Goal: Task Accomplishment & Management: Complete application form

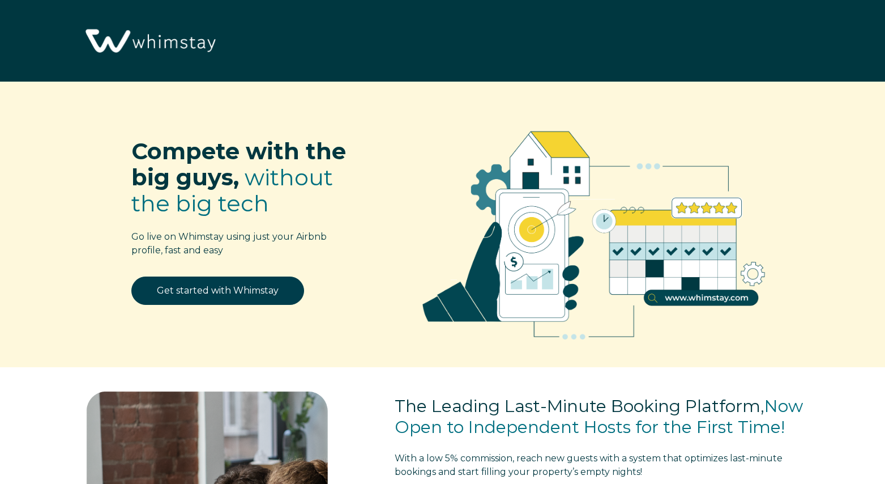
select select "US"
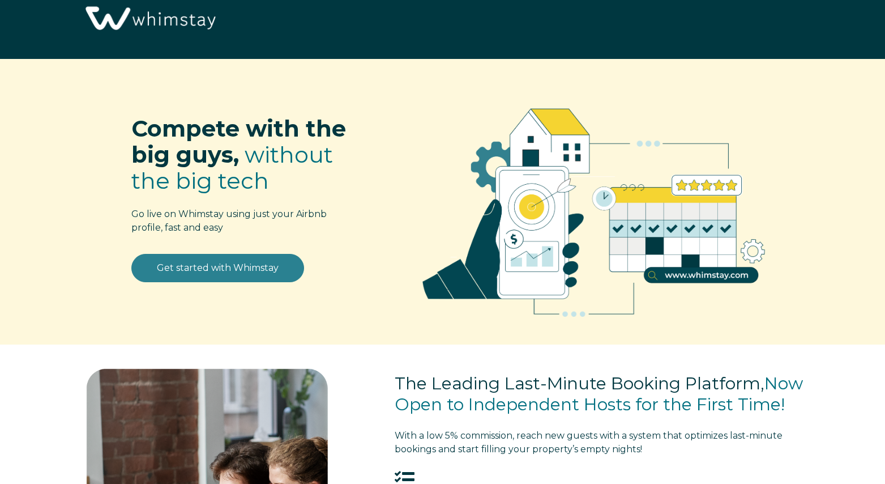
scroll to position [24, 0]
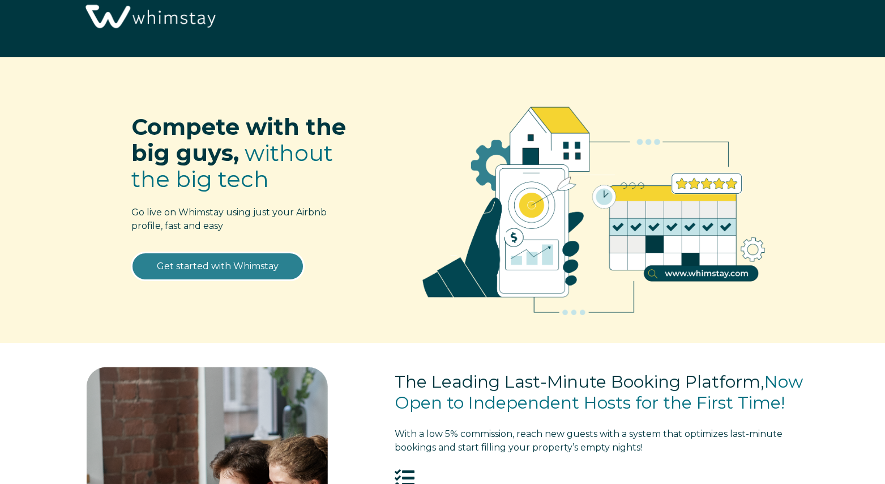
click at [239, 266] on link "Get started with Whimstay" at bounding box center [217, 266] width 173 height 28
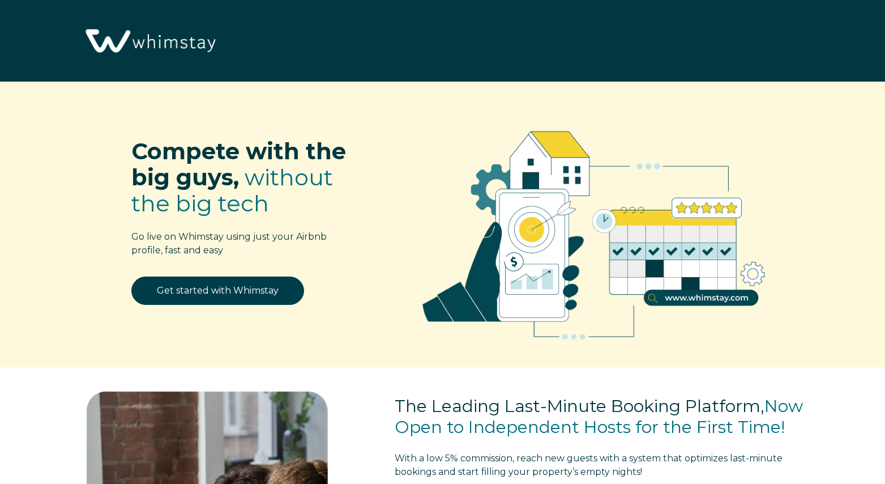
scroll to position [1426, 0]
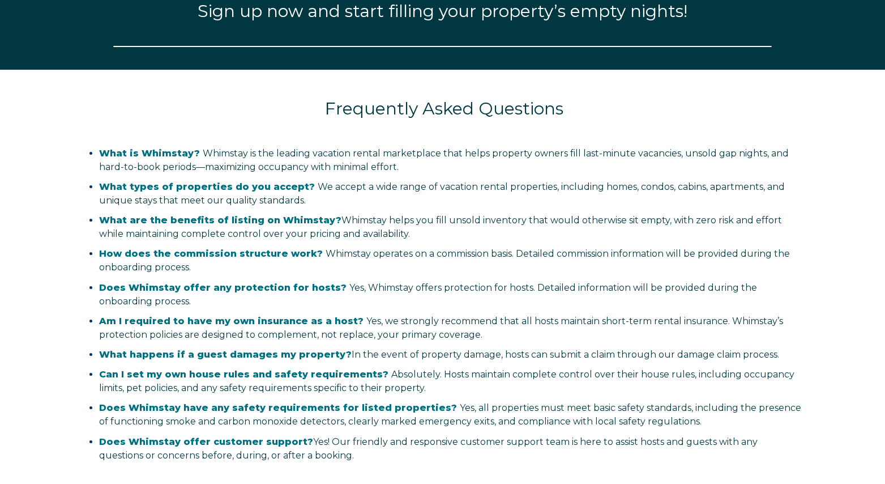
select select "US"
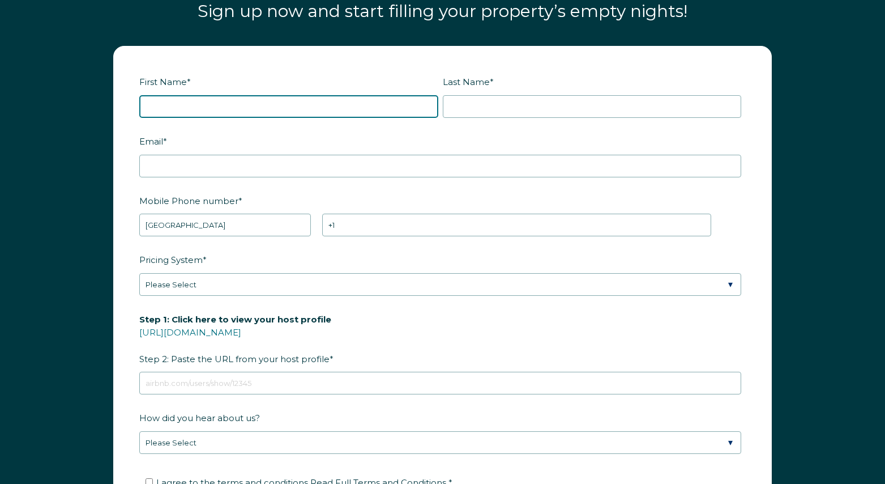
click at [234, 106] on input "First Name *" at bounding box center [288, 106] width 299 height 23
type input "[PERSON_NAME]"
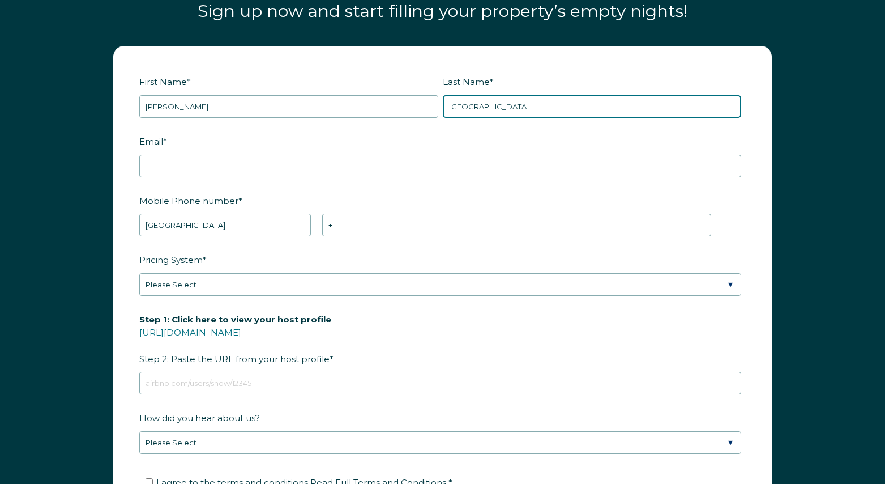
type input "[GEOGRAPHIC_DATA]"
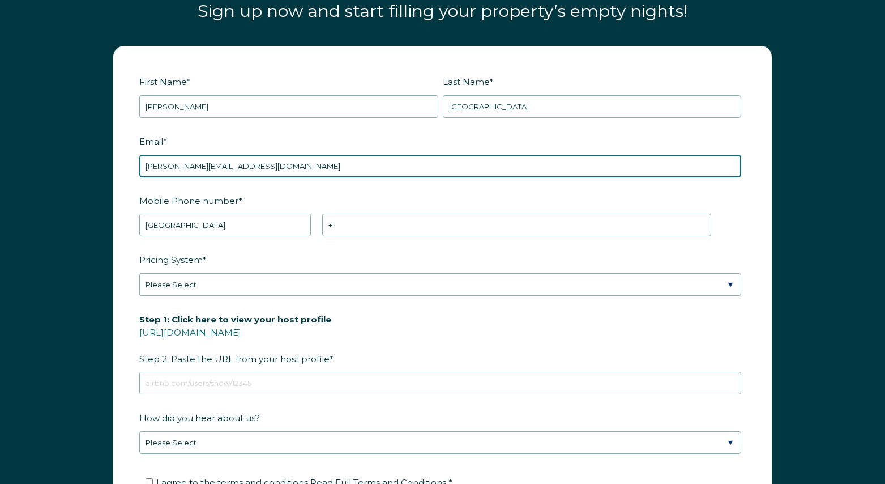
type input "[PERSON_NAME][EMAIL_ADDRESS][DOMAIN_NAME]"
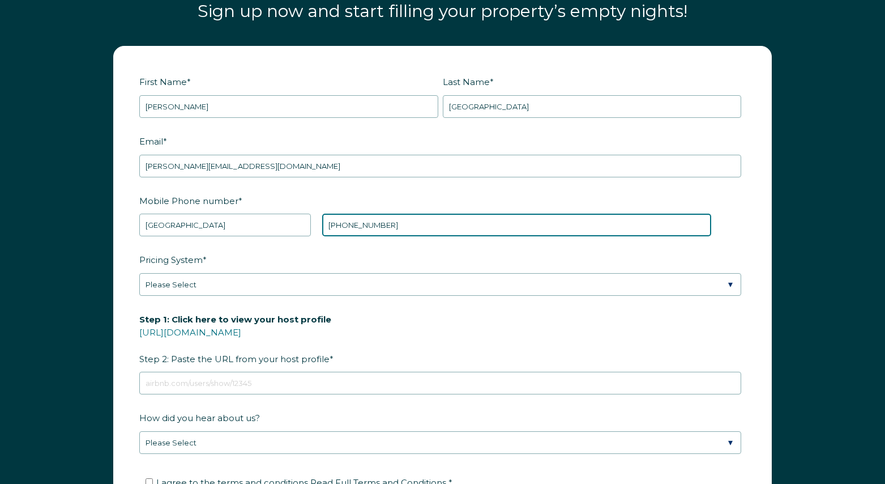
type input "[PHONE_NUMBER]"
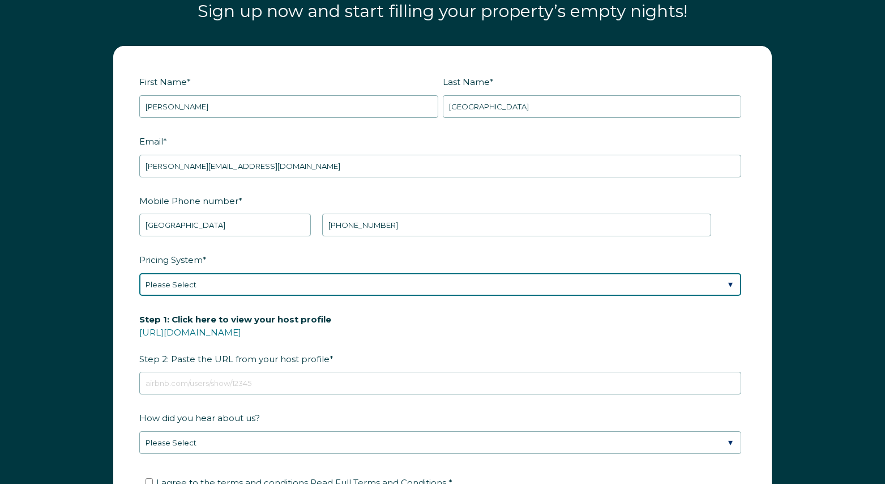
click at [215, 280] on select "Please Select Manual Airbnb Smart Pricing PriceLabs Wheelhouse Beyond Pricing 3…" at bounding box center [440, 284] width 602 height 23
select select "PriceLabs"
click at [139, 273] on select "Please Select Manual Airbnb Smart Pricing PriceLabs Wheelhouse Beyond Pricing 3…" at bounding box center [440, 284] width 602 height 23
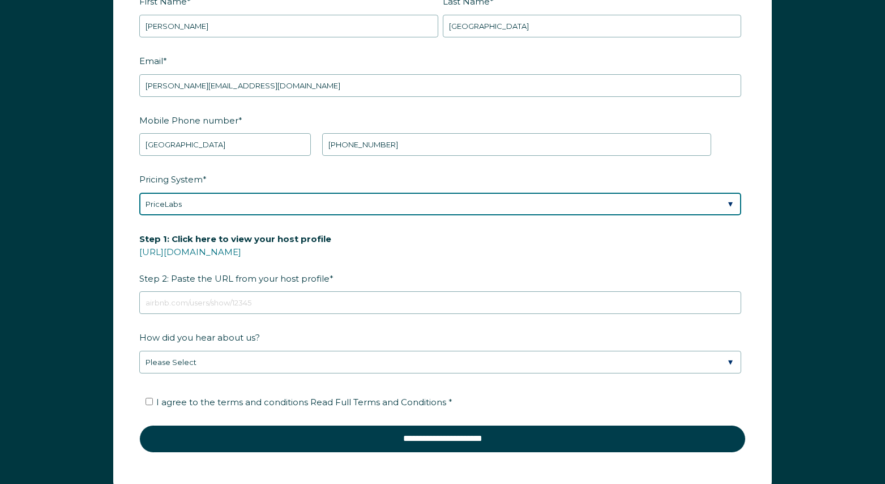
scroll to position [1518, 0]
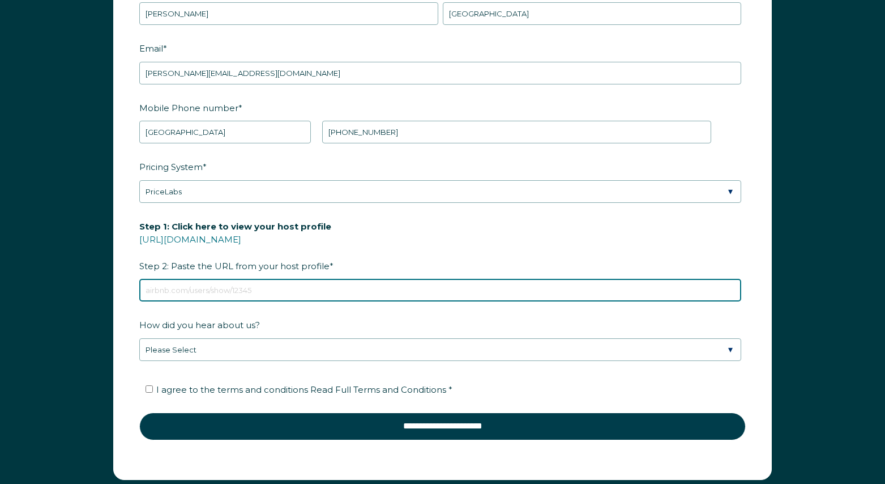
click at [218, 280] on input "Step 1: Click here to view your host profile https://www.airbnb.com/users/show/…" at bounding box center [440, 290] width 602 height 23
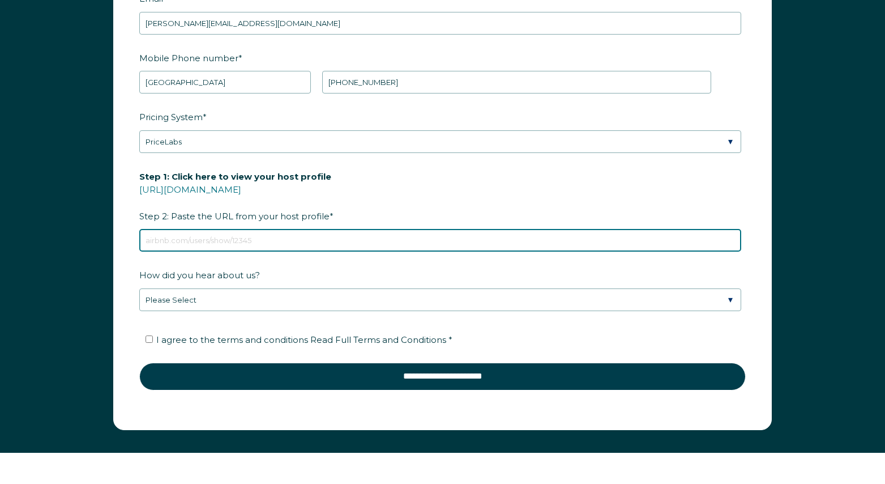
scroll to position [1575, 0]
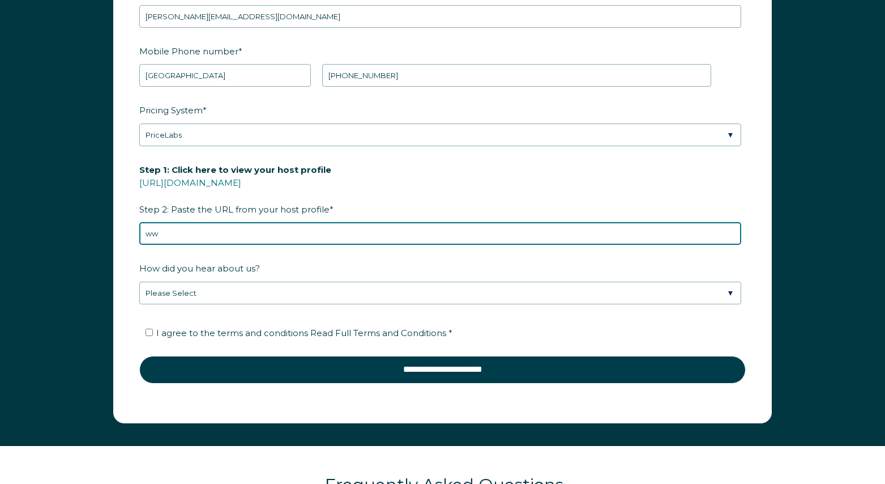
type input "www"
drag, startPoint x: 195, startPoint y: 233, endPoint x: 95, endPoint y: 221, distance: 101.0
click at [95, 221] on div "First Name * Sara Last Name * France RBO Token Company ID Referrer Code Dialer …" at bounding box center [442, 165] width 885 height 560
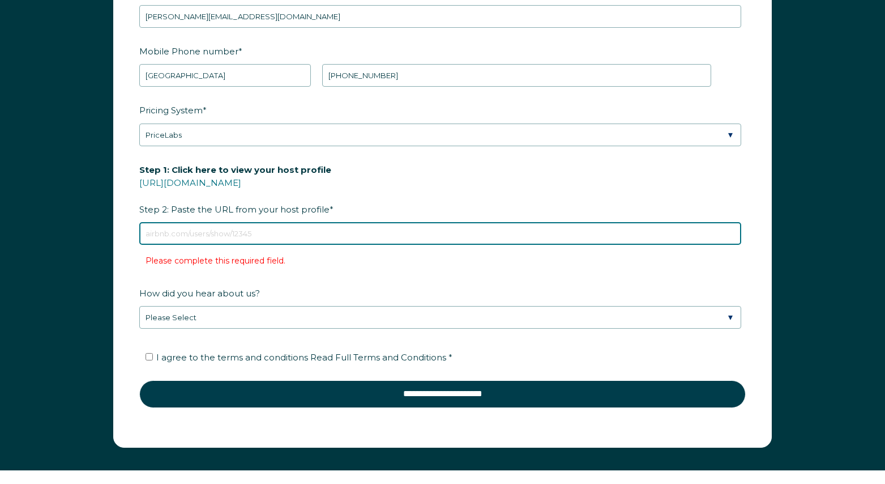
paste input "airbnb.com/h/sarafrance"
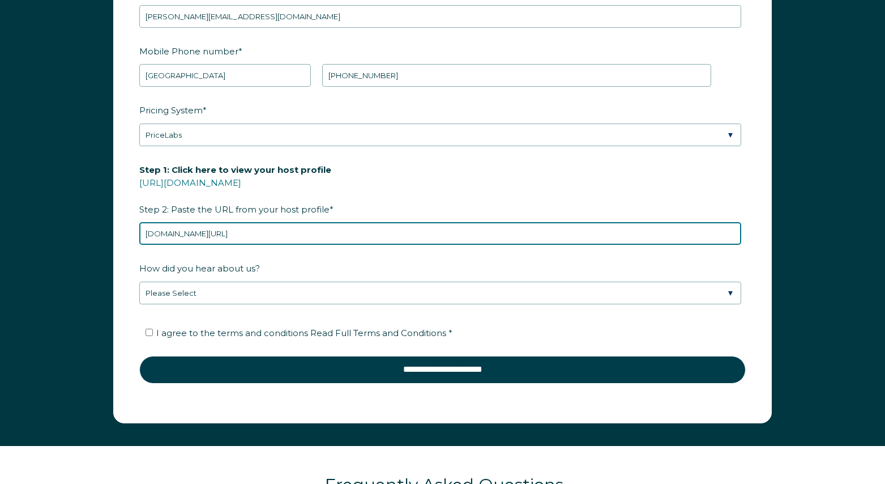
type input "airbnb.com/h/sarafrance"
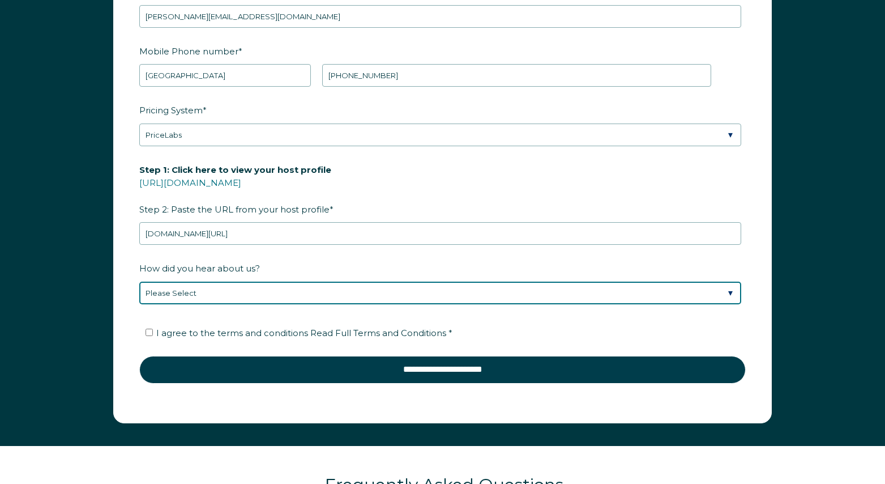
click at [219, 293] on select "Please Select Discovered Whimstay at an event or conference Found Whimstay thro…" at bounding box center [440, 292] width 602 height 23
click at [139, 281] on select "Please Select Discovered Whimstay at an event or conference Found Whimstay thro…" at bounding box center [440, 292] width 602 height 23
click at [210, 289] on select "Please Select Discovered Whimstay at an event or conference Found Whimstay thro…" at bounding box center [440, 292] width 602 height 23
select select "Other"
click at [139, 281] on select "Please Select Discovered Whimstay at an event or conference Found Whimstay thro…" at bounding box center [440, 292] width 602 height 23
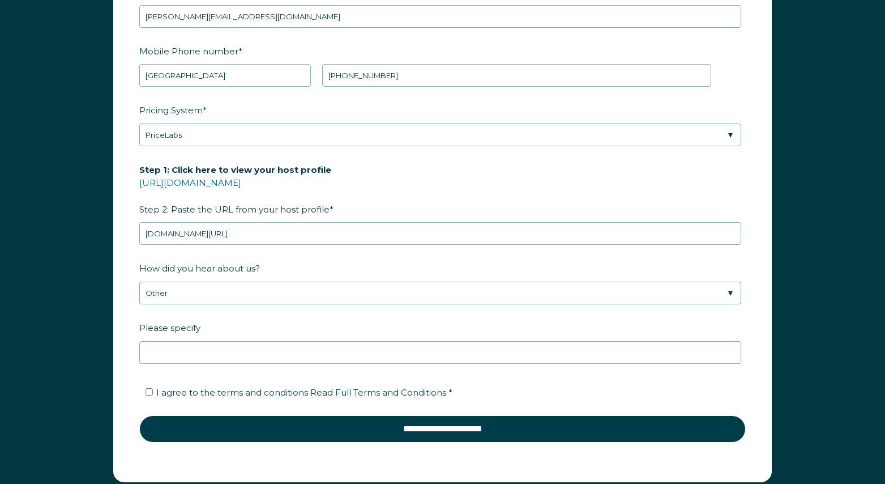
click at [189, 392] on span "I agree to the terms and conditions Read Full Terms and Conditions *" at bounding box center [304, 392] width 296 height 11
click at [153, 392] on input "I agree to the terms and conditions Read Full Terms and Conditions *" at bounding box center [149, 391] width 7 height 7
checkbox input "true"
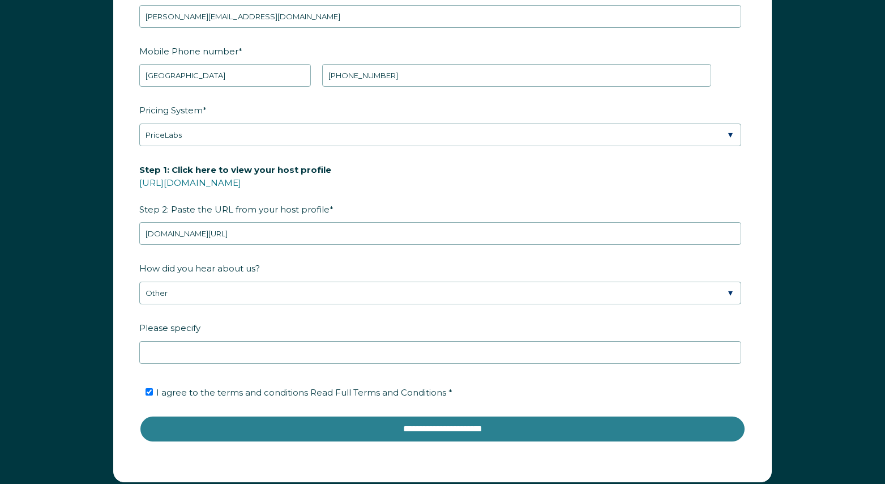
click at [232, 437] on input "**********" at bounding box center [442, 428] width 607 height 27
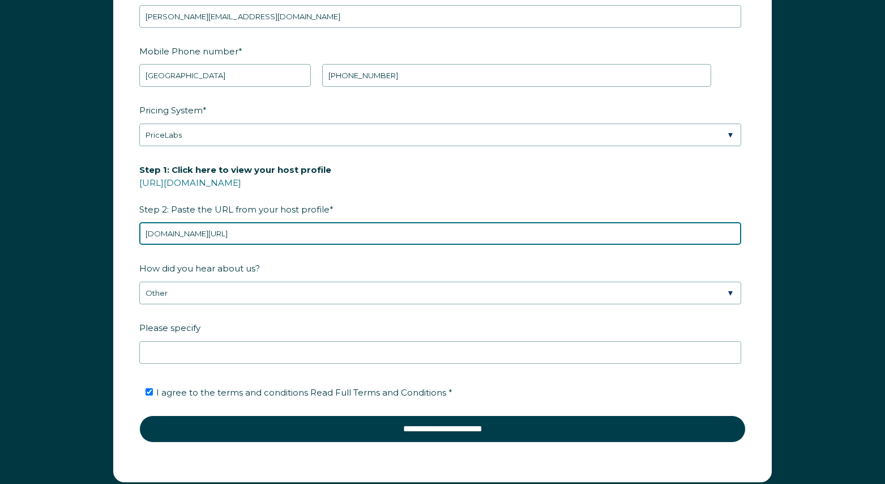
click at [259, 229] on input "airbnb.com/h/sarafrance" at bounding box center [440, 233] width 602 height 23
click at [276, 232] on input "airbnb.com/h/sarafrance" at bounding box center [440, 233] width 602 height 23
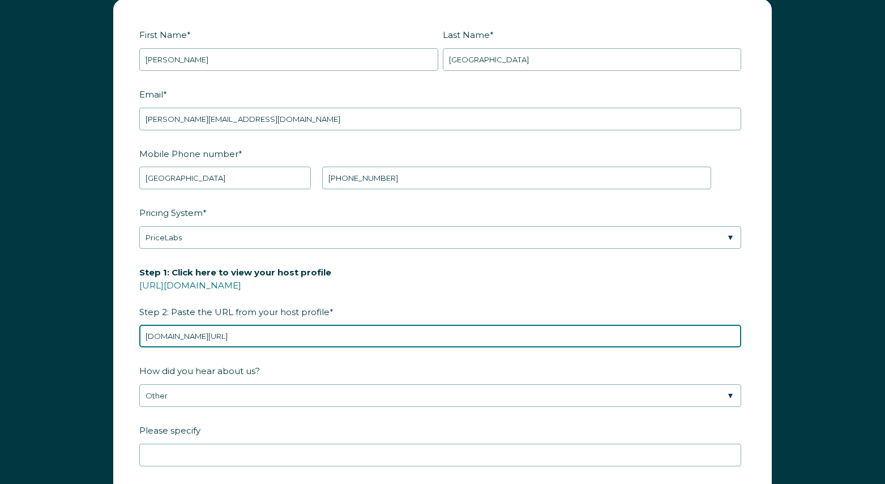
scroll to position [1484, 0]
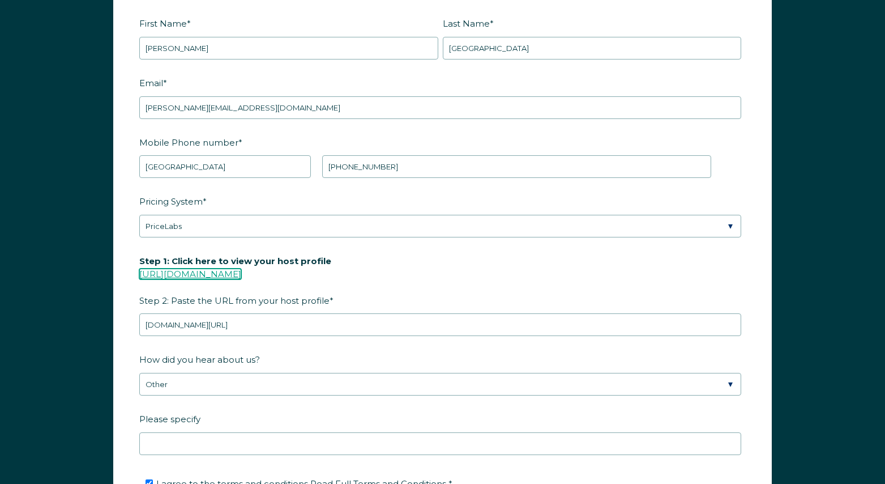
click at [241, 270] on link "https://www.airbnb.com/users/show/" at bounding box center [190, 273] width 102 height 11
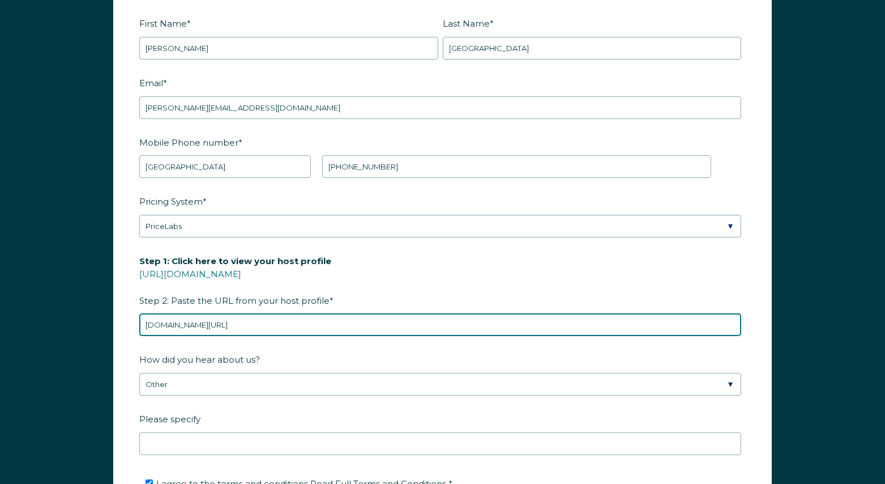
click at [259, 323] on input "airbnb.com/h/sarafrance" at bounding box center [440, 324] width 602 height 23
drag, startPoint x: 261, startPoint y: 323, endPoint x: 113, endPoint y: 314, distance: 148.1
click at [113, 314] on div "First Name * Sara Last Name * France RBO Token Company ID Referrer Code Dialer …" at bounding box center [442, 281] width 659 height 586
paste input "https://www.airbnb.com/users/show/29"
type input "https://www.airbnb.com/users/show/29"
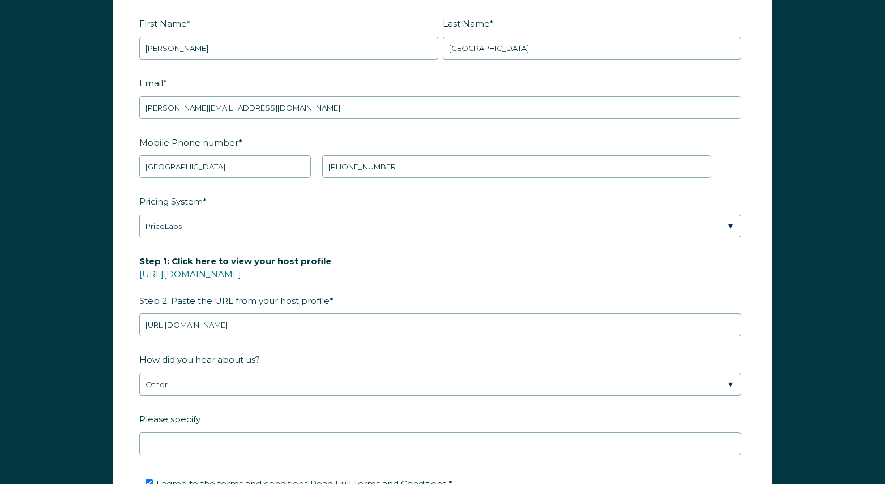
click at [444, 248] on fieldset "Pricing System * Please Select Manual Airbnb Smart Pricing PriceLabs Wheelhouse…" at bounding box center [442, 220] width 607 height 59
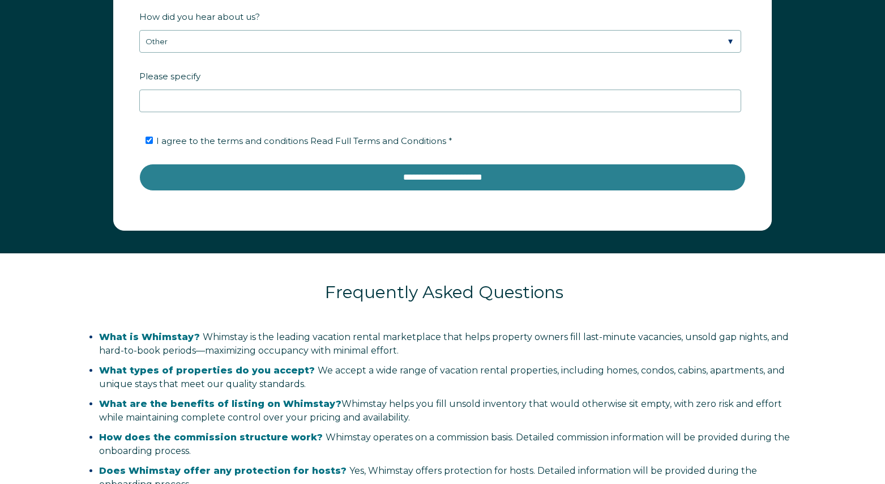
scroll to position [1781, 0]
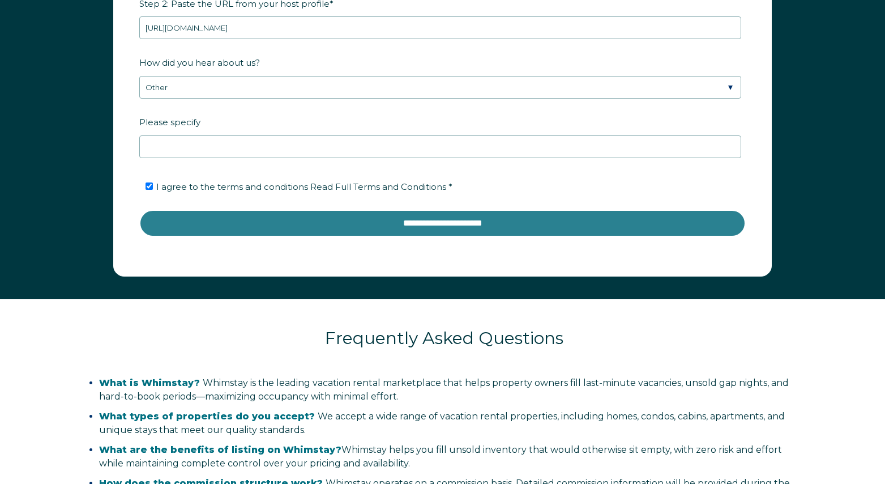
click at [407, 223] on input "**********" at bounding box center [442, 223] width 607 height 27
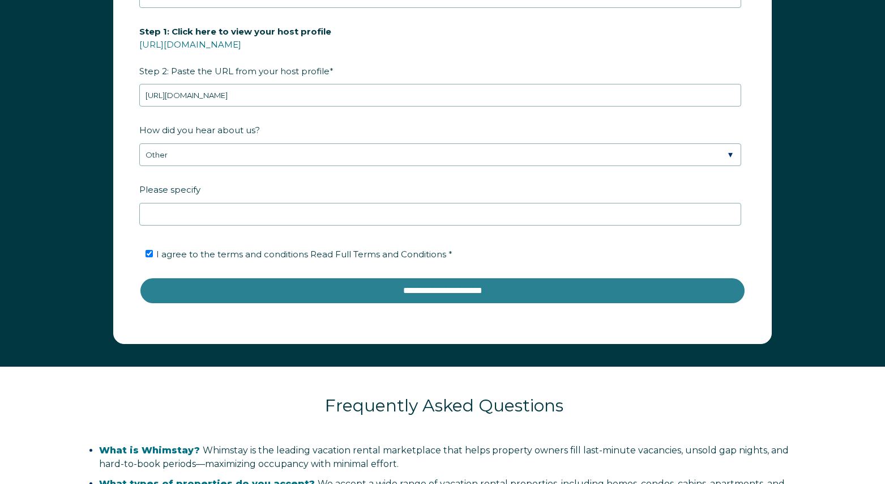
scroll to position [1650, 0]
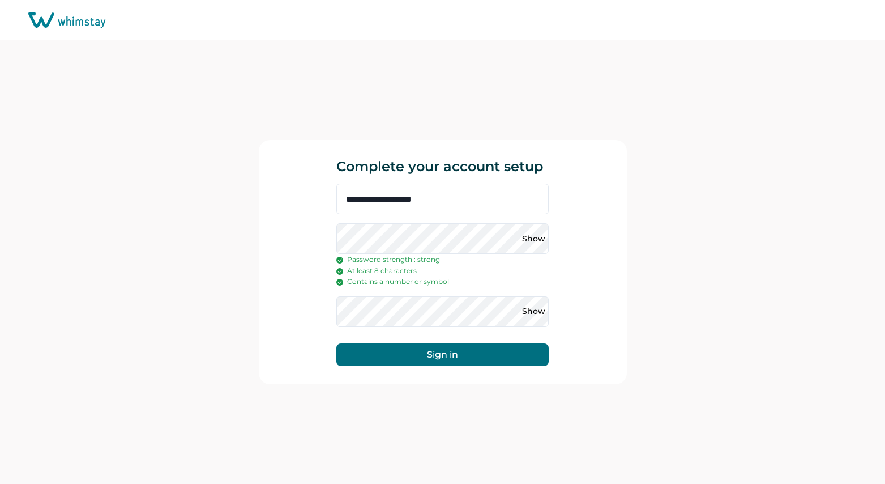
click at [442, 357] on button "Sign in" at bounding box center [442, 354] width 212 height 23
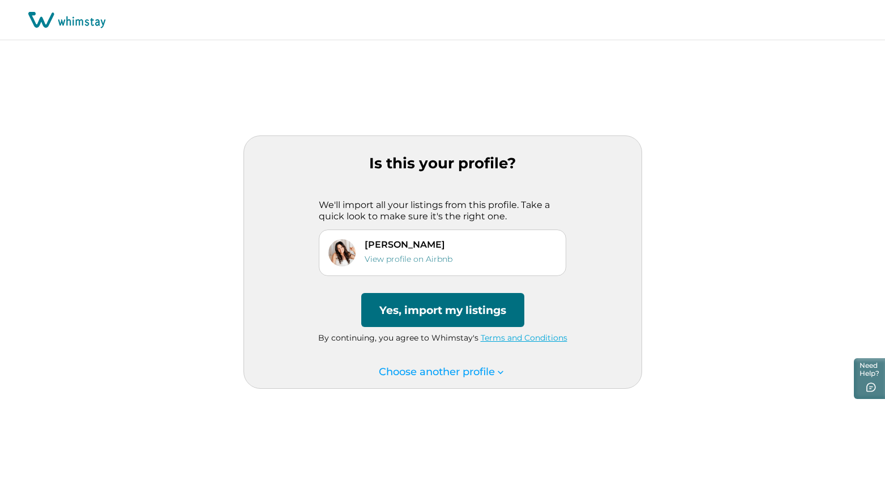
click at [463, 301] on button "Yes, import my listings" at bounding box center [442, 310] width 163 height 34
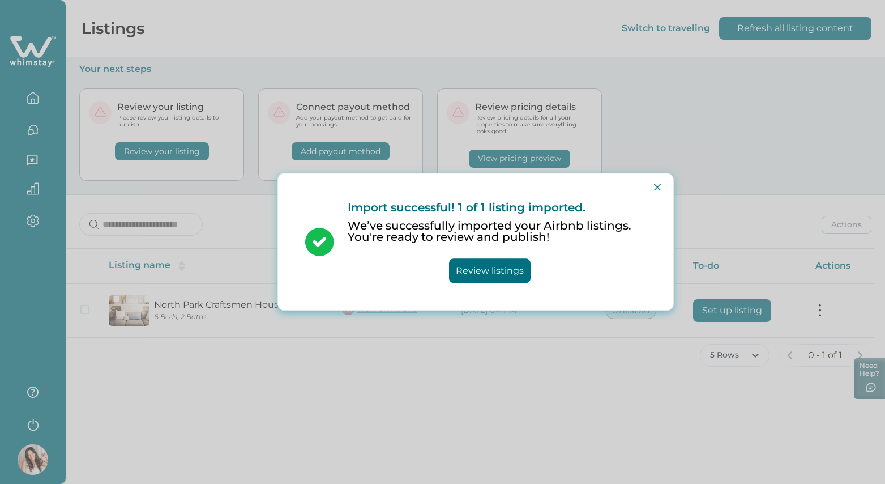
click at [493, 271] on button "Review listings" at bounding box center [490, 271] width 82 height 24
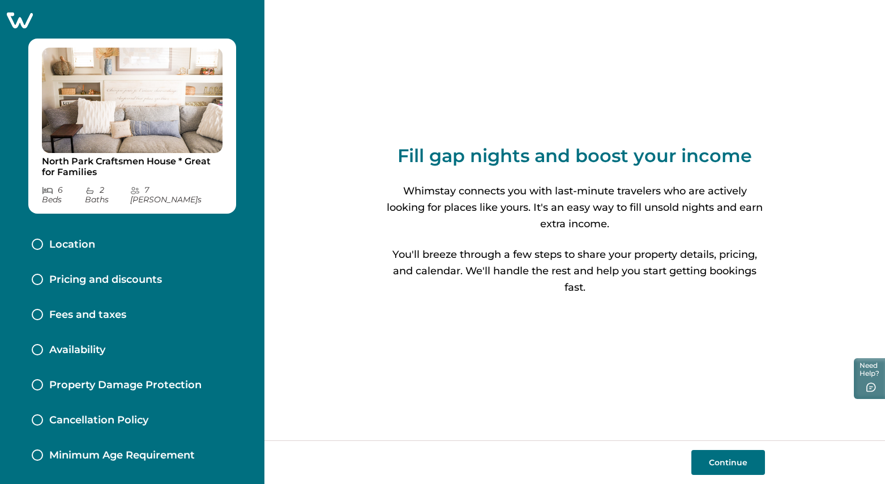
scroll to position [26, 0]
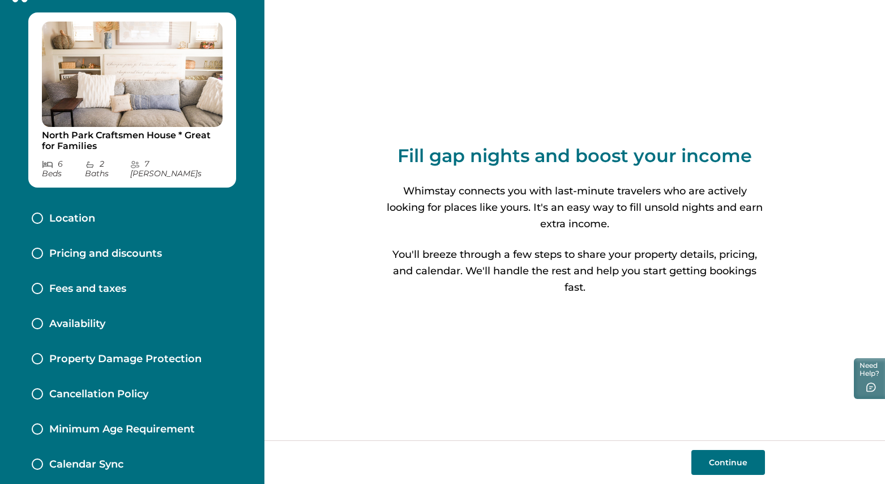
click at [726, 458] on button "Continue" at bounding box center [729, 462] width 74 height 25
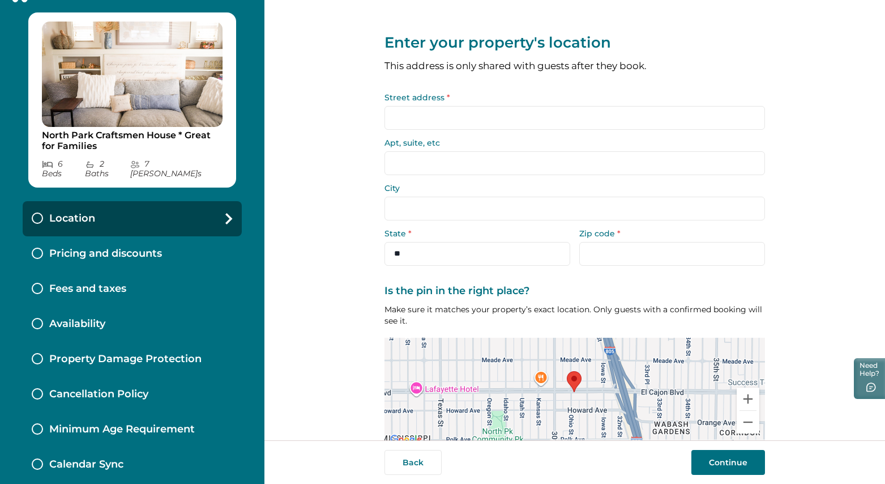
click at [412, 120] on input "Street address *" at bounding box center [575, 118] width 381 height 24
type input "**********"
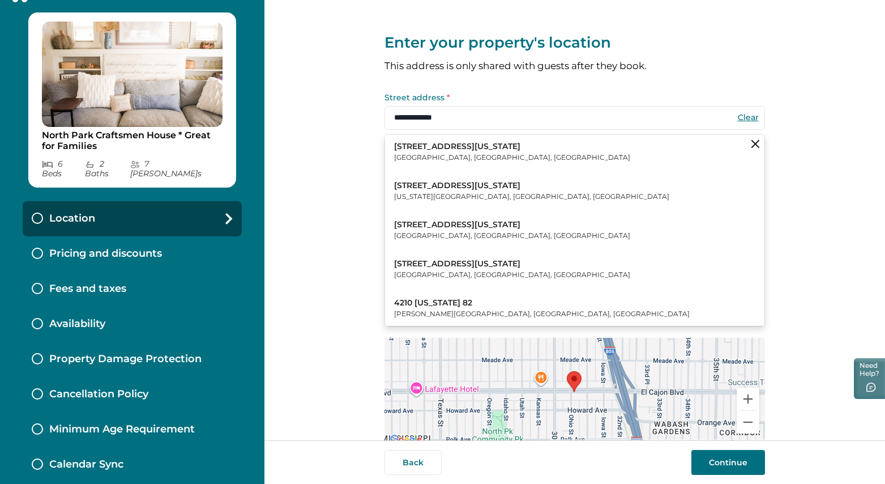
click at [430, 146] on p "4210 Ohio St" at bounding box center [512, 146] width 236 height 11
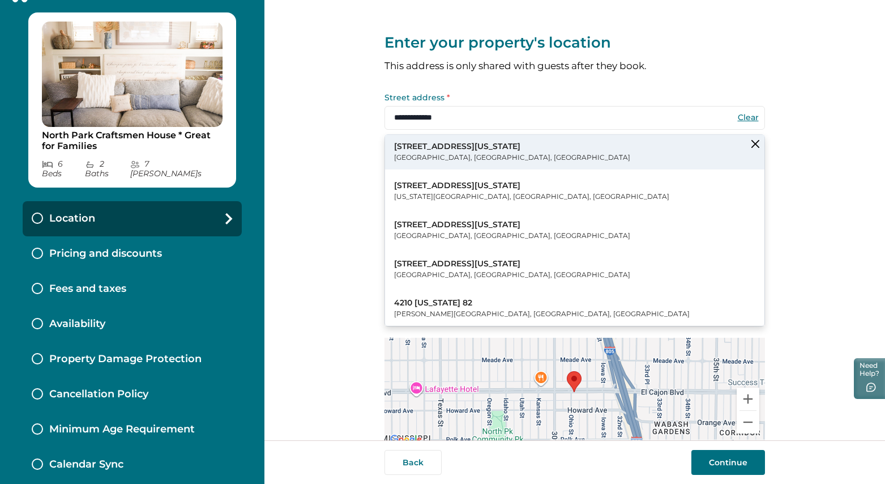
type input "**********"
type input "*********"
select select "**"
type input "*****"
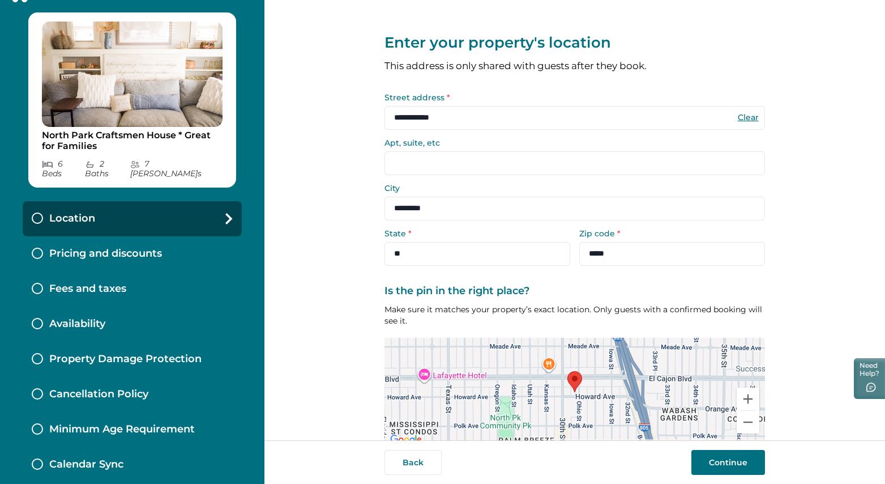
scroll to position [54, 0]
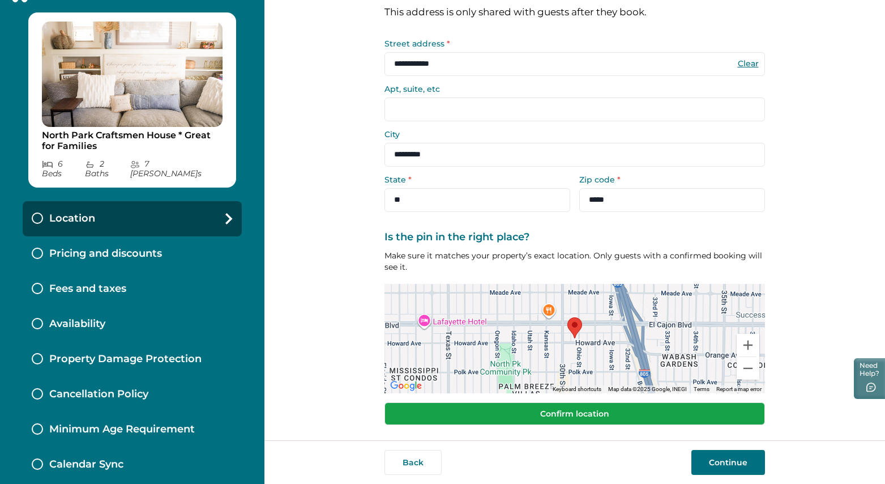
click at [691, 419] on button "Confirm location" at bounding box center [575, 413] width 381 height 23
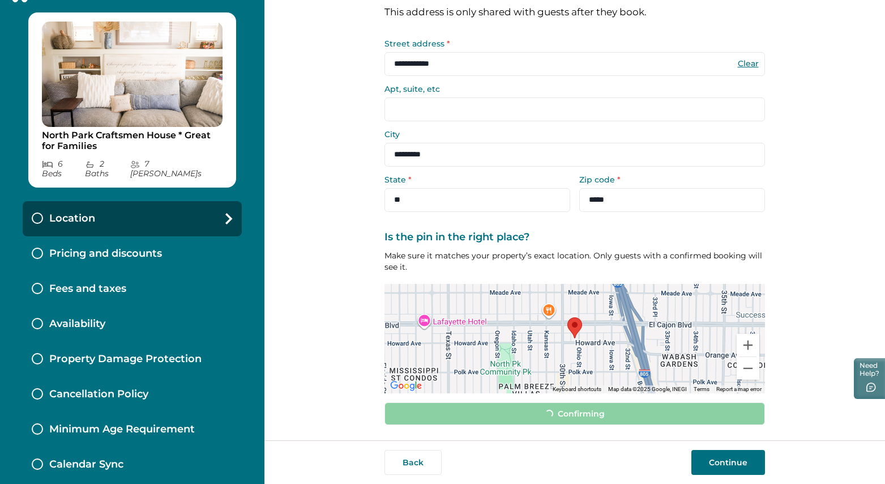
scroll to position [46, 0]
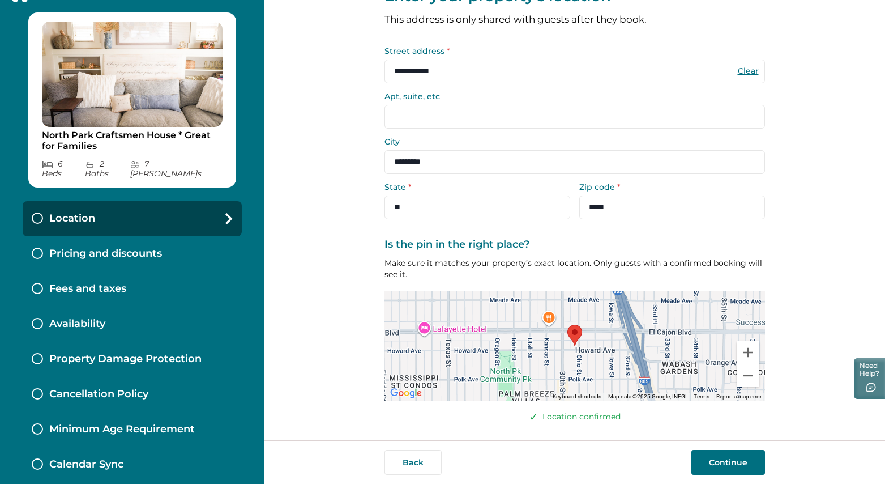
click at [735, 460] on button "Continue" at bounding box center [729, 462] width 74 height 25
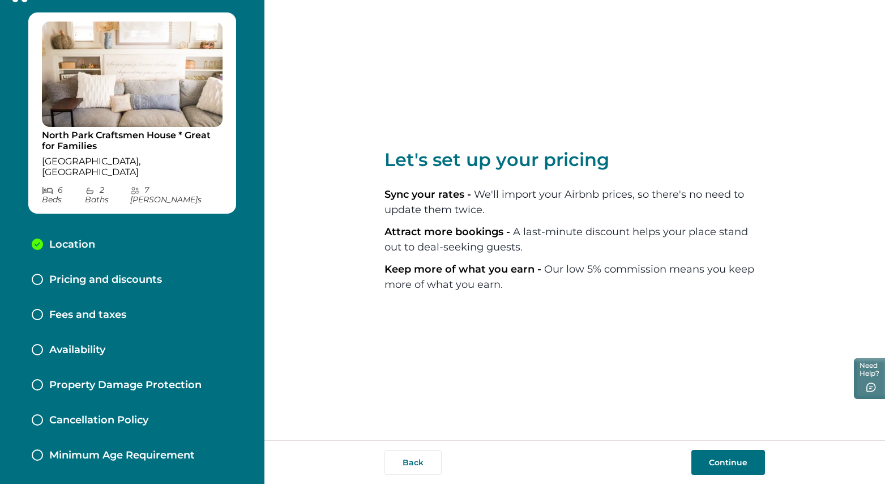
click at [735, 460] on button "Continue" at bounding box center [729, 462] width 74 height 25
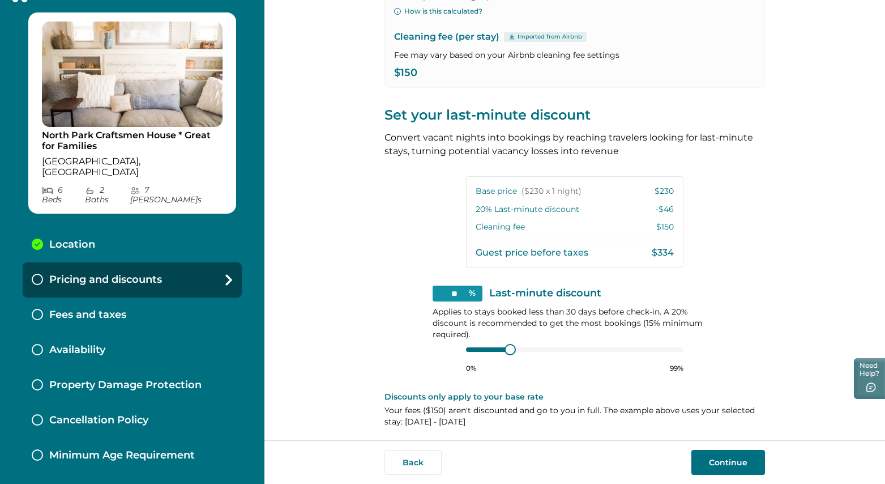
scroll to position [164, 0]
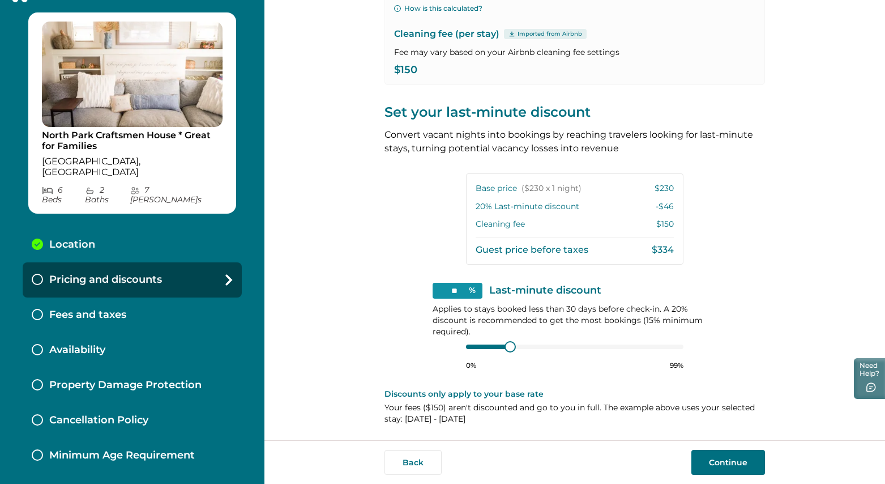
type input "**"
click at [493, 346] on div at bounding box center [574, 346] width 217 height 9
click at [727, 288] on div "View your pricing We imported your pricing from Airbnb and picked the next avai…" at bounding box center [575, 138] width 381 height 604
click at [720, 466] on button "Continue" at bounding box center [729, 462] width 74 height 25
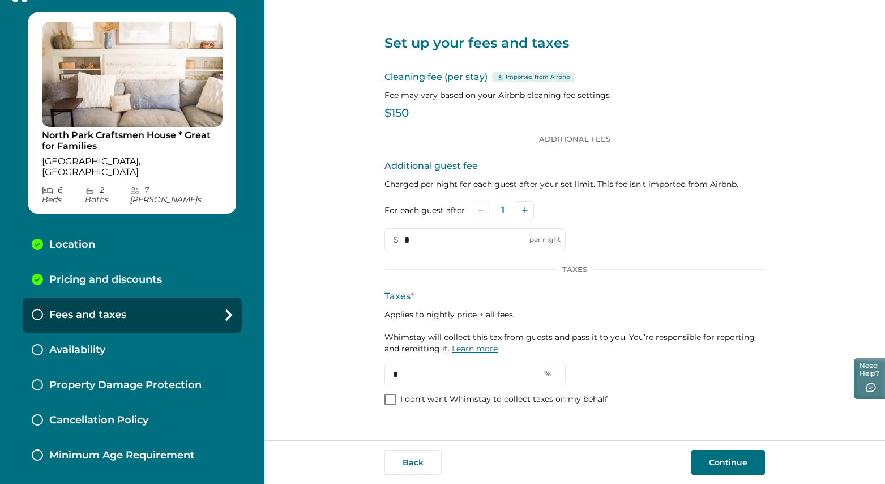
click at [484, 346] on link "Learn more" at bounding box center [475, 348] width 46 height 10
click at [412, 373] on input "*" at bounding box center [475, 373] width 181 height 23
drag, startPoint x: 412, startPoint y: 373, endPoint x: 348, endPoint y: 371, distance: 63.5
click at [348, 371] on div "Set up your fees and taxes Cleaning fee (per stay) Imported from Airbnb Fee may…" at bounding box center [574, 220] width 621 height 440
type input "****"
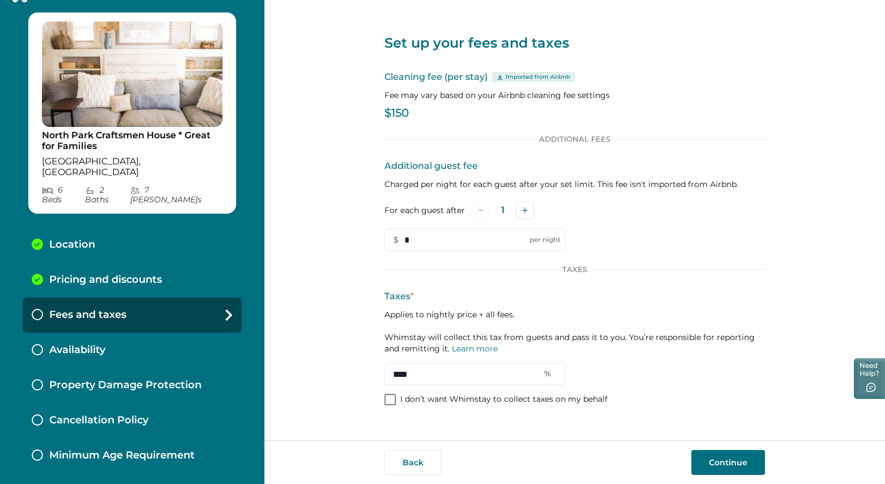
click at [583, 326] on p "Applies to nightly price + all fees. Whimstay will collect this tax from guests…" at bounding box center [575, 331] width 381 height 45
click at [735, 460] on button "Continue" at bounding box center [729, 462] width 74 height 25
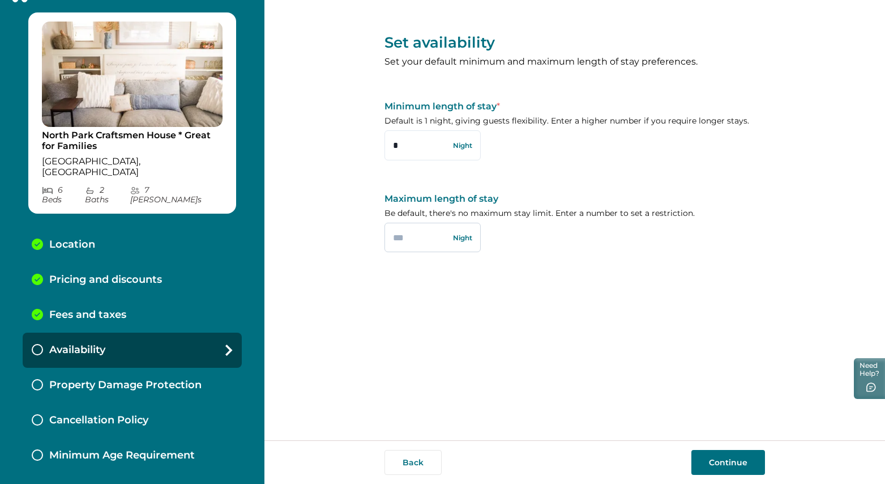
click at [416, 236] on input "text" at bounding box center [433, 237] width 96 height 29
click at [592, 238] on div "Maximum length of stay Be default, there's no maximum stay limit. Enter a numbe…" at bounding box center [575, 222] width 381 height 59
click at [718, 458] on button "Continue" at bounding box center [729, 462] width 74 height 25
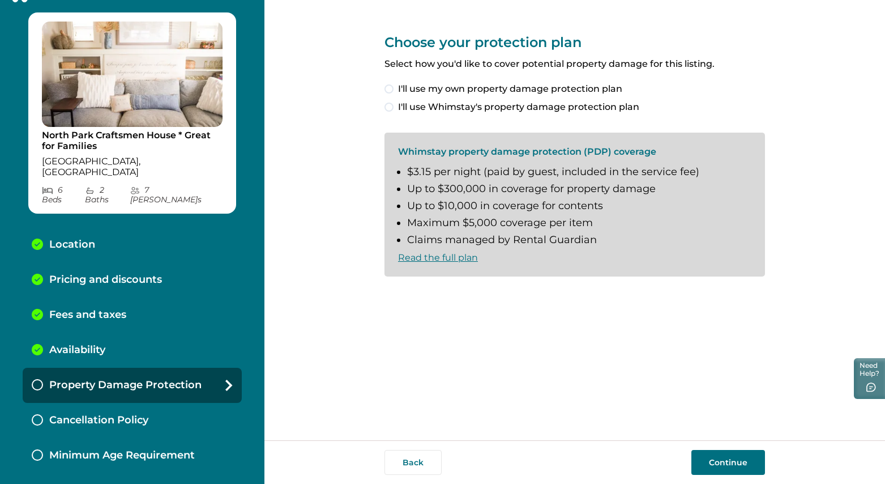
click at [389, 88] on span at bounding box center [389, 88] width 9 height 9
click at [407, 106] on span "I'll use Whimstay's property damage protection plan" at bounding box center [518, 107] width 241 height 14
click at [458, 293] on span "I understand and accept the Whimstay Host Terms and Conditions" at bounding box center [550, 295] width 305 height 14
click at [731, 466] on button "Continue" at bounding box center [729, 462] width 74 height 25
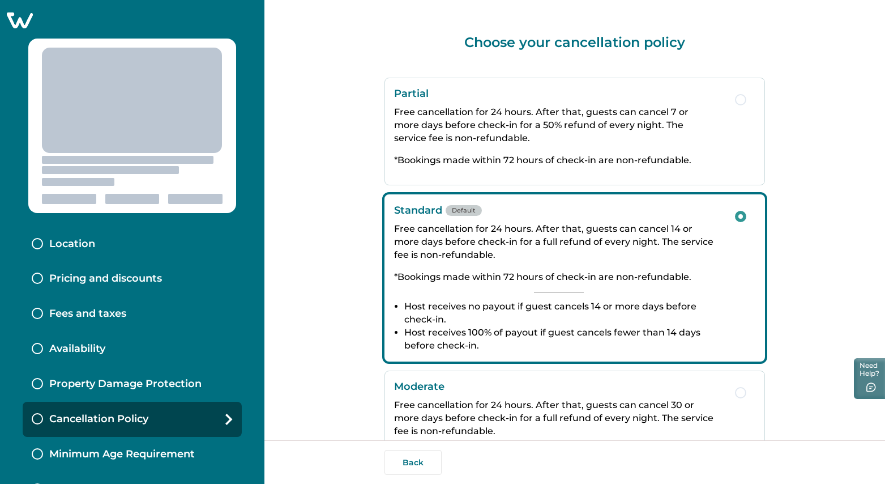
scroll to position [180, 0]
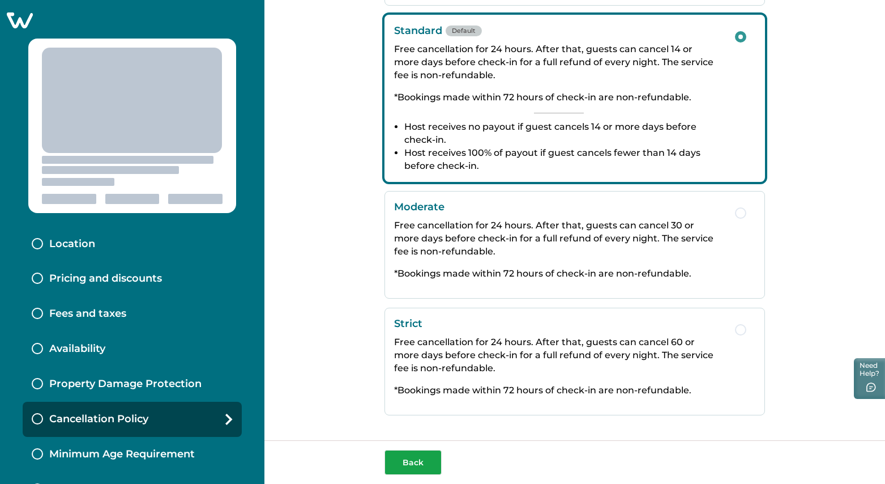
click at [406, 457] on button "Back" at bounding box center [413, 462] width 57 height 25
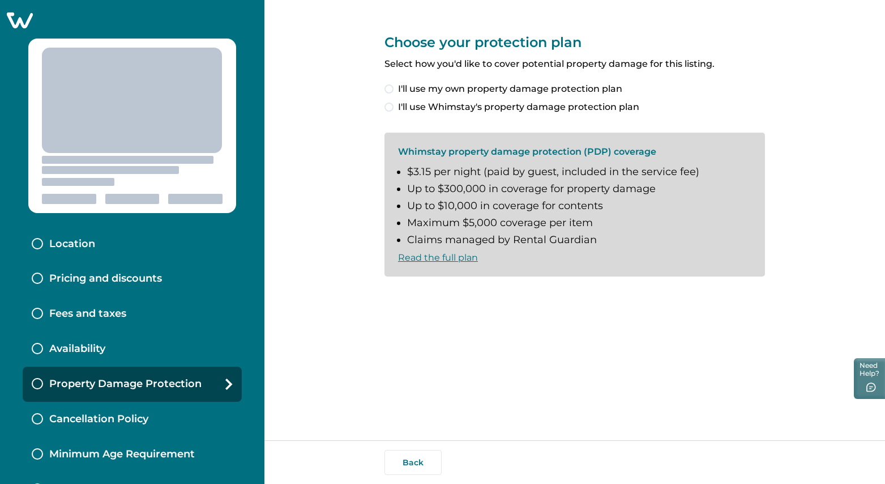
click at [525, 191] on li "Up to $300,000 in coverage for property damage" at bounding box center [579, 189] width 344 height 12
click at [423, 92] on span "I'll use my own property damage protection plan" at bounding box center [510, 89] width 224 height 14
click at [421, 101] on span "I'll use Whimstay's property damage protection plan" at bounding box center [518, 107] width 241 height 14
click at [430, 295] on span "I understand and accept the Whimstay Host Terms and Conditions" at bounding box center [550, 295] width 305 height 14
drag, startPoint x: 407, startPoint y: 460, endPoint x: 515, endPoint y: 386, distance: 131.5
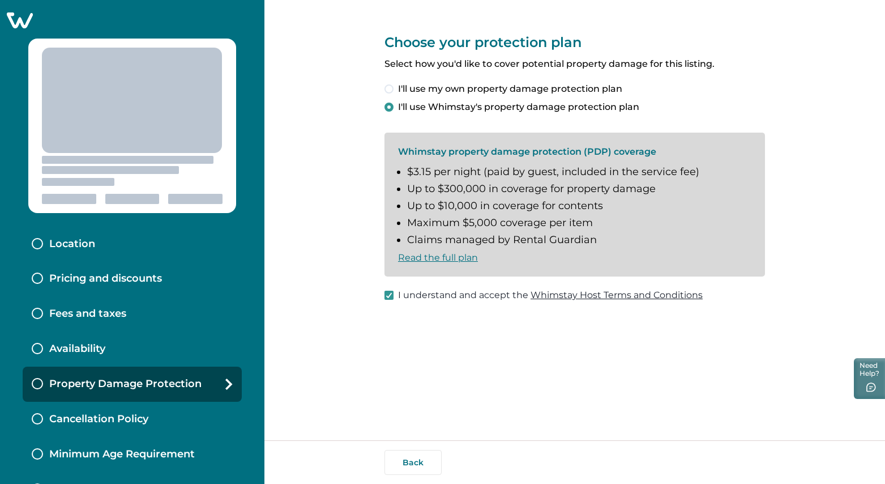
click at [515, 386] on div "Choose your protection plan Select how you'd like to cover potential property d…" at bounding box center [575, 220] width 381 height 440
click at [137, 419] on p "Cancellation Policy" at bounding box center [98, 419] width 99 height 12
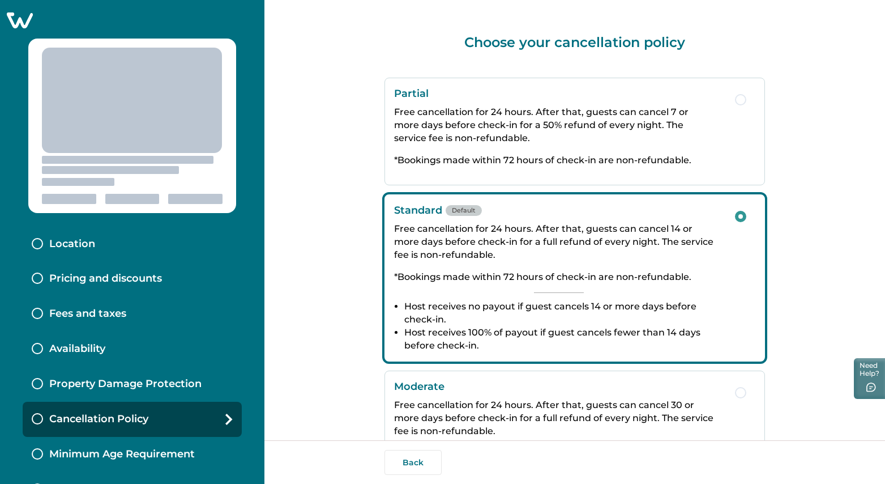
click at [154, 461] on div "Minimum Age Requirement" at bounding box center [132, 454] width 219 height 35
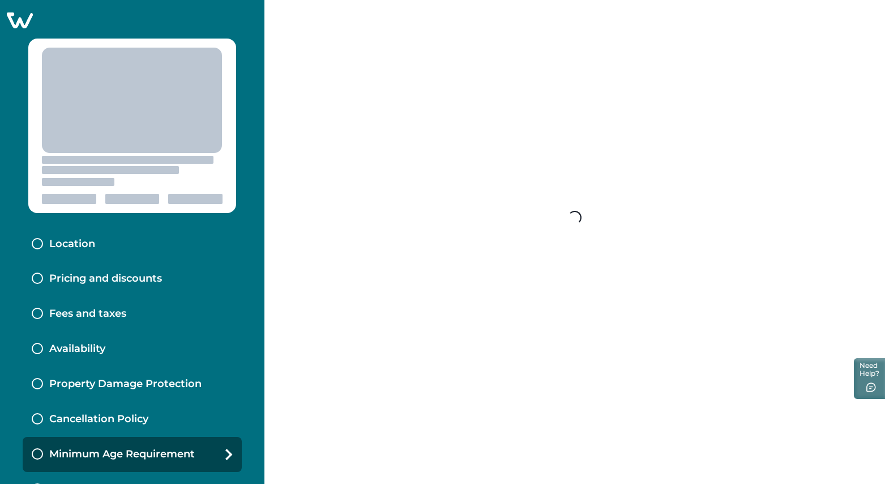
scroll to position [35, 0]
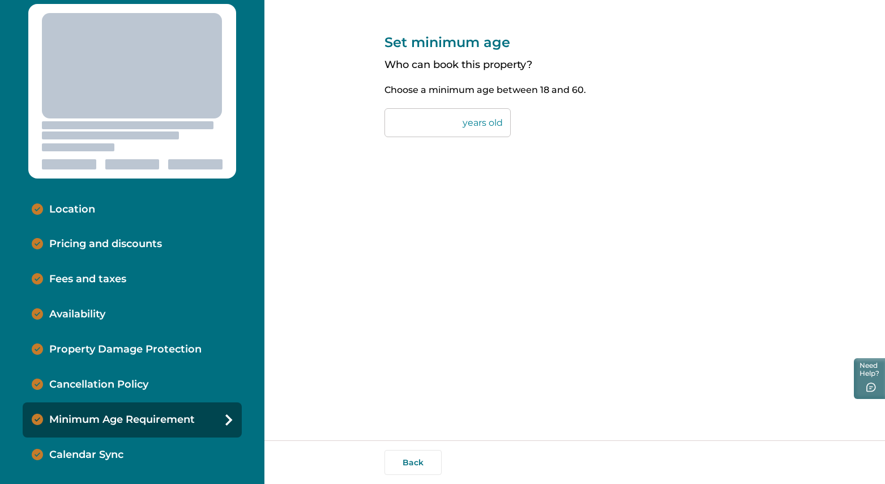
click at [126, 448] on div "Calendar Sync" at bounding box center [132, 454] width 219 height 35
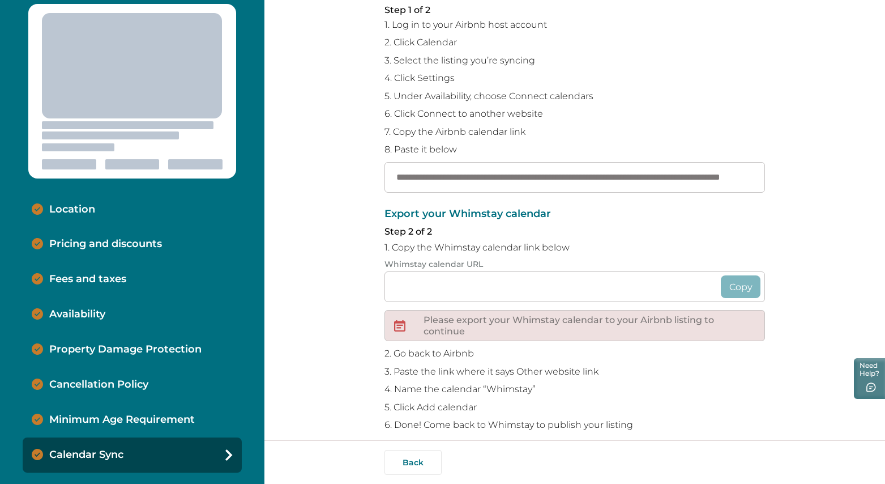
scroll to position [127, 0]
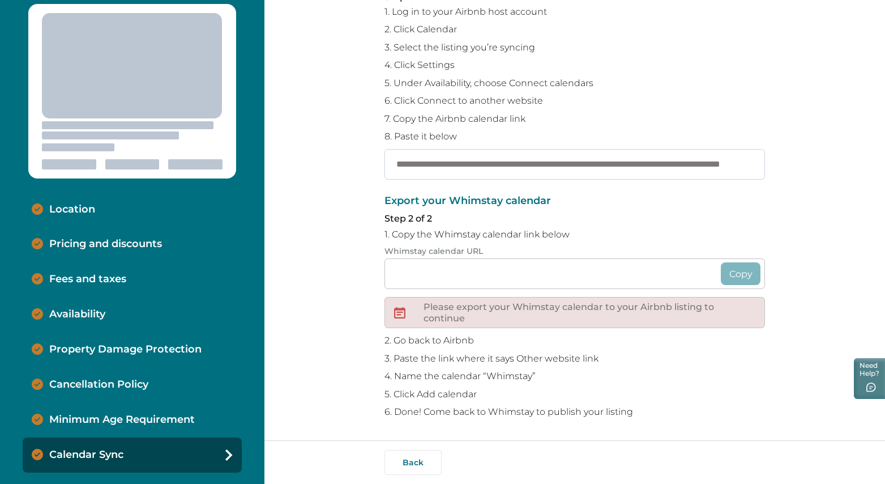
click at [709, 163] on input "**********" at bounding box center [575, 164] width 381 height 31
drag, startPoint x: 754, startPoint y: 163, endPoint x: 416, endPoint y: 155, distance: 338.2
click at [416, 155] on input "**********" at bounding box center [575, 164] width 381 height 31
click at [394, 161] on input "**********" at bounding box center [575, 164] width 381 height 31
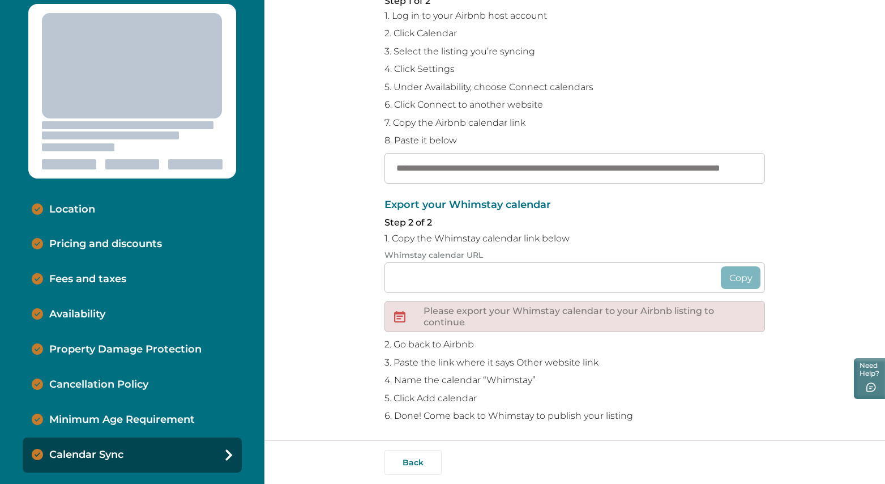
scroll to position [127, 0]
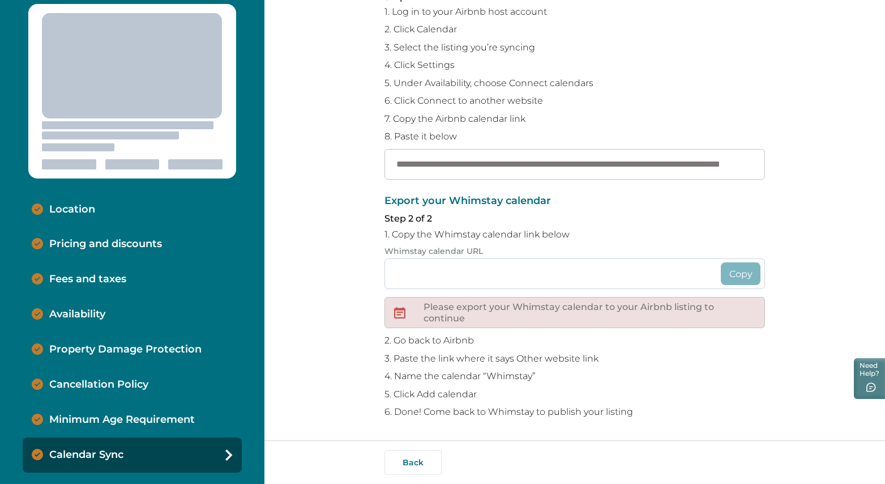
click at [410, 268] on input at bounding box center [575, 273] width 381 height 31
click at [449, 276] on input at bounding box center [575, 273] width 381 height 31
click at [442, 272] on input at bounding box center [575, 273] width 381 height 31
click at [509, 161] on input "**********" at bounding box center [575, 164] width 381 height 31
click at [487, 304] on p "Please export your Whimstay calendar to your Airbnb listing to continue" at bounding box center [590, 312] width 332 height 22
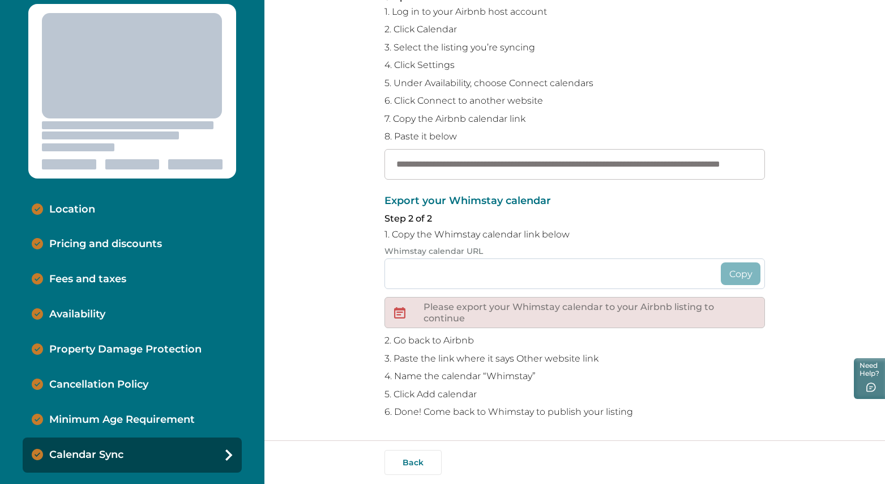
click at [415, 275] on input at bounding box center [575, 273] width 381 height 31
click at [511, 247] on p "Whimstay calendar URL" at bounding box center [575, 251] width 381 height 10
click at [701, 247] on p "Whimstay calendar URL" at bounding box center [575, 251] width 381 height 10
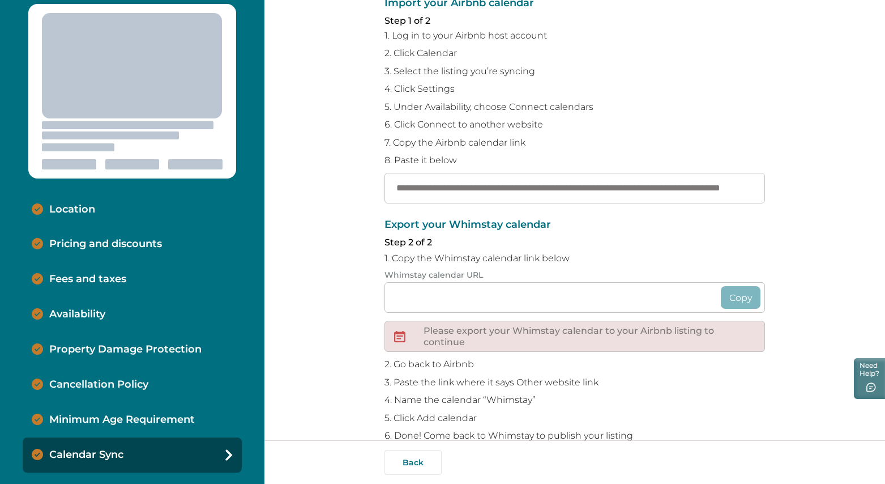
scroll to position [102, 0]
click at [666, 187] on input "**********" at bounding box center [575, 189] width 381 height 31
click at [533, 187] on input "**********" at bounding box center [575, 189] width 381 height 31
click at [600, 126] on p "6. Click Connect to another website" at bounding box center [575, 126] width 381 height 11
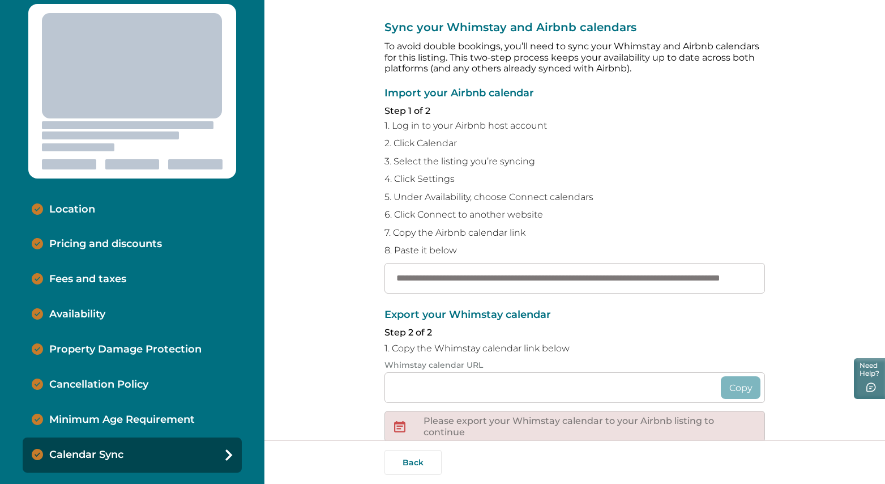
scroll to position [0, 0]
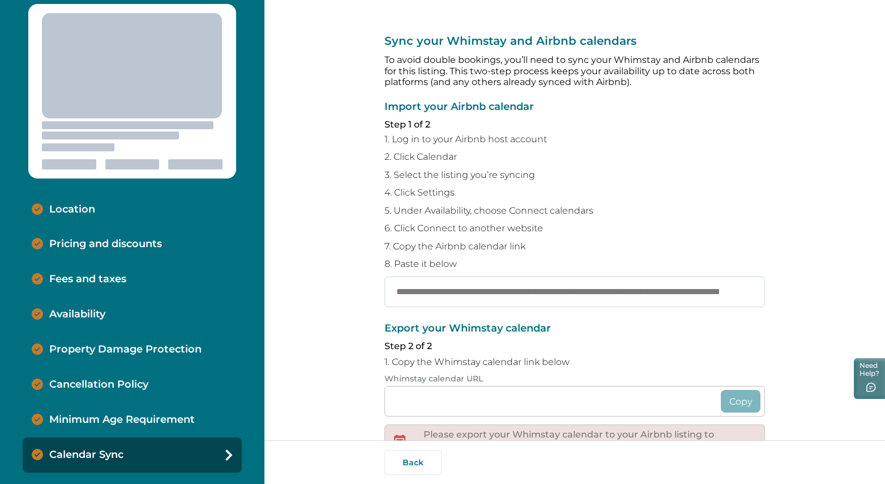
click at [545, 295] on input "**********" at bounding box center [575, 291] width 381 height 31
click at [587, 298] on input "**********" at bounding box center [575, 291] width 381 height 31
drag, startPoint x: 390, startPoint y: 291, endPoint x: 753, endPoint y: 290, distance: 363.0
click at [753, 290] on input "**********" at bounding box center [575, 291] width 381 height 31
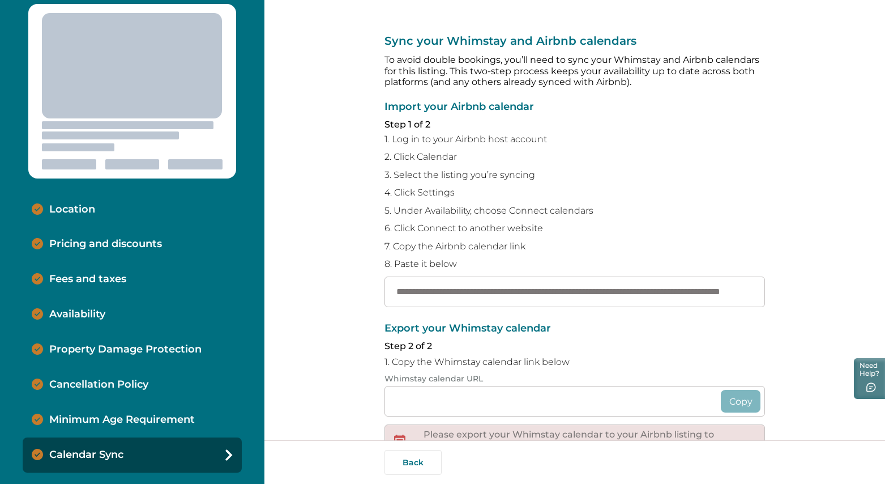
scroll to position [0, 0]
drag, startPoint x: 754, startPoint y: 292, endPoint x: 347, endPoint y: 281, distance: 406.8
click at [347, 281] on div "**********" at bounding box center [574, 220] width 621 height 440
paste input "**********"
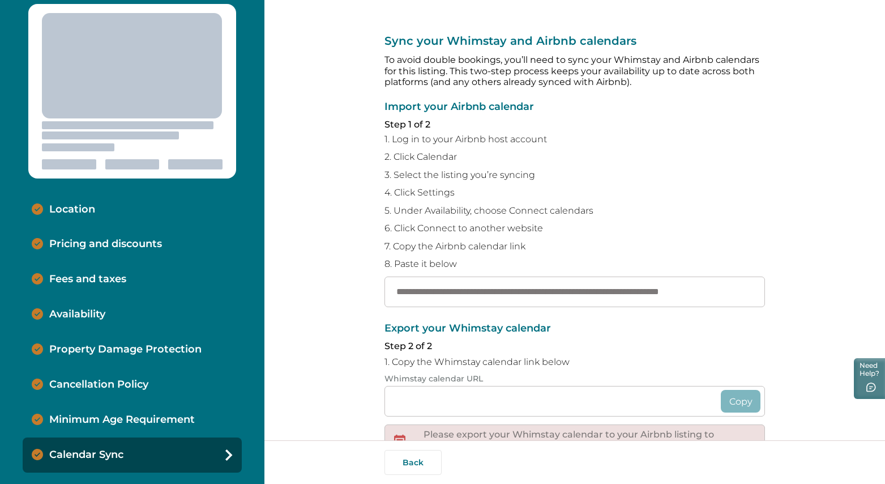
type input "**********"
click at [613, 225] on p "6. Click Connect to another website" at bounding box center [575, 228] width 381 height 11
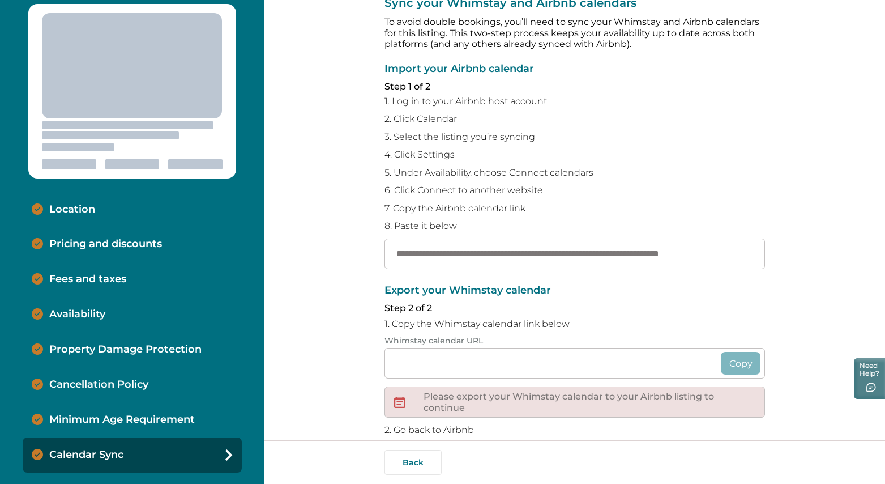
scroll to position [63, 0]
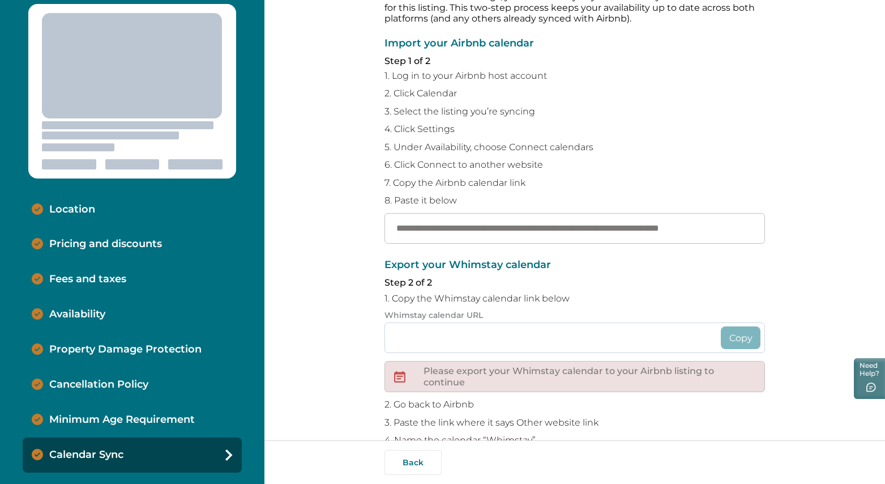
click at [469, 339] on input at bounding box center [575, 337] width 381 height 31
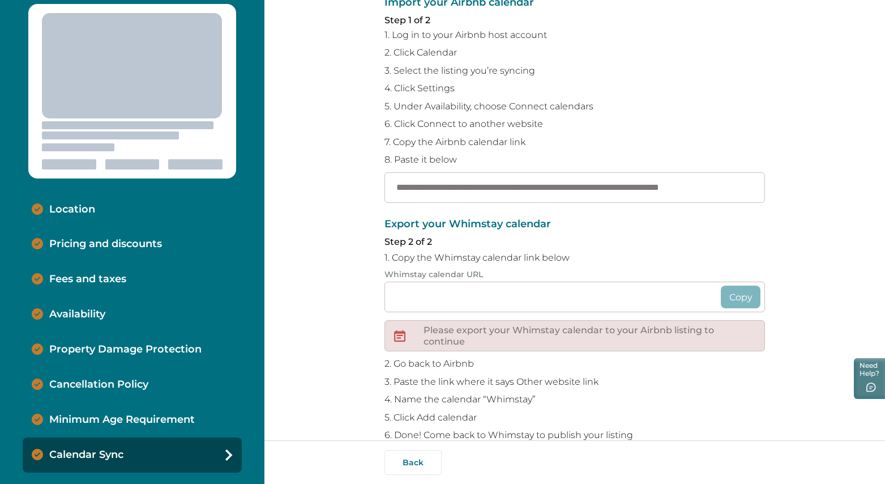
scroll to position [127, 0]
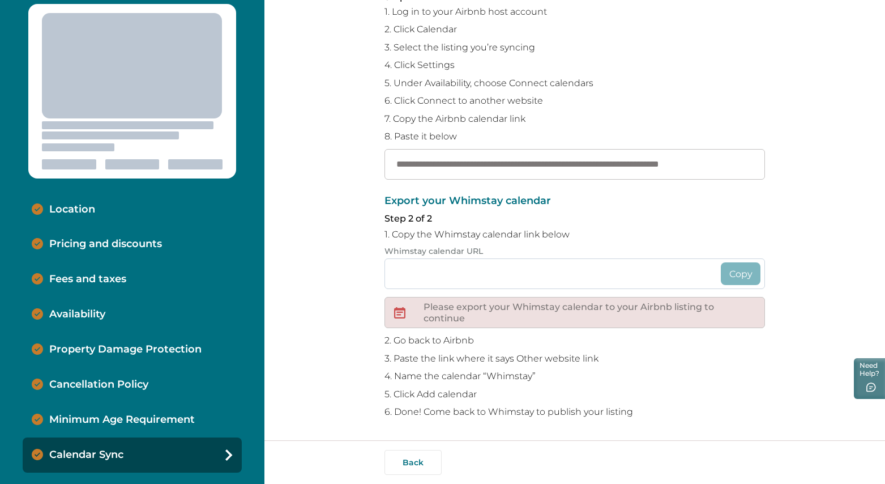
click at [617, 280] on input at bounding box center [575, 273] width 381 height 31
click at [450, 281] on input at bounding box center [575, 273] width 381 height 31
click at [423, 237] on p "1. Copy the Whimstay calendar link below" at bounding box center [575, 234] width 381 height 11
click at [428, 227] on div "Export your Whimstay calendar Step 2 of 2 1. Copy the Whimstay calendar link be…" at bounding box center [575, 306] width 381 height 222
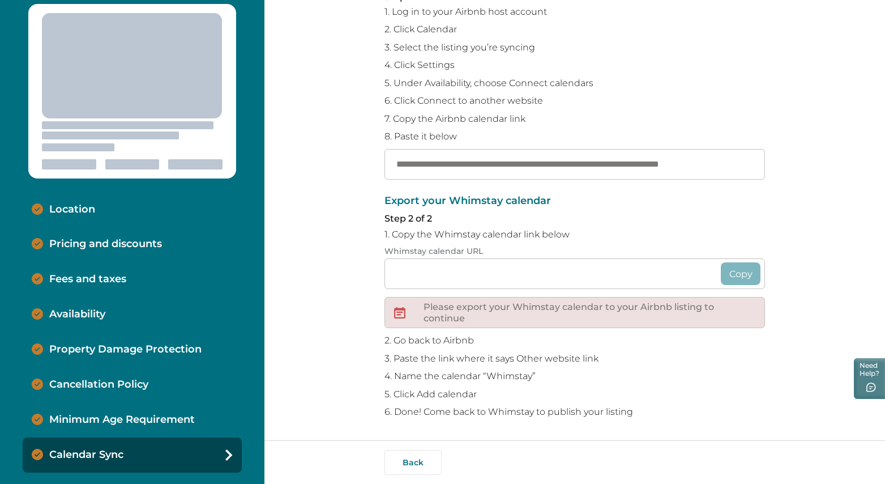
click at [114, 449] on p "Calendar Sync" at bounding box center [86, 455] width 74 height 12
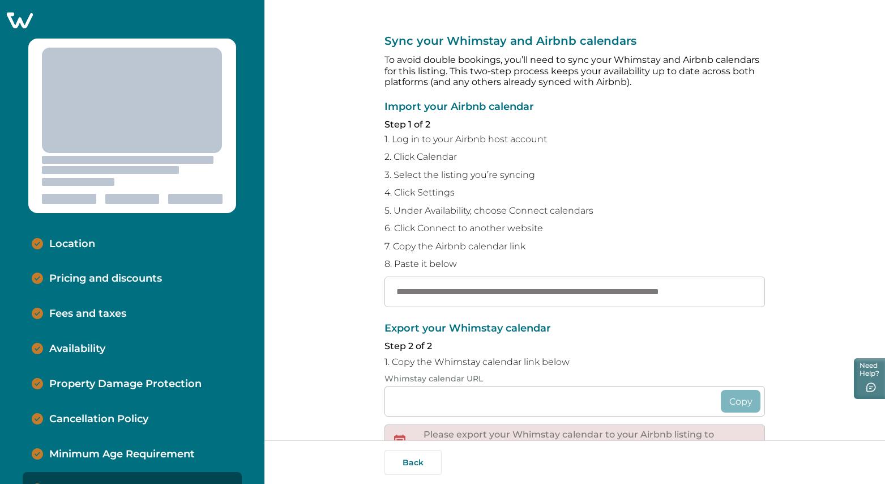
scroll to position [35, 0]
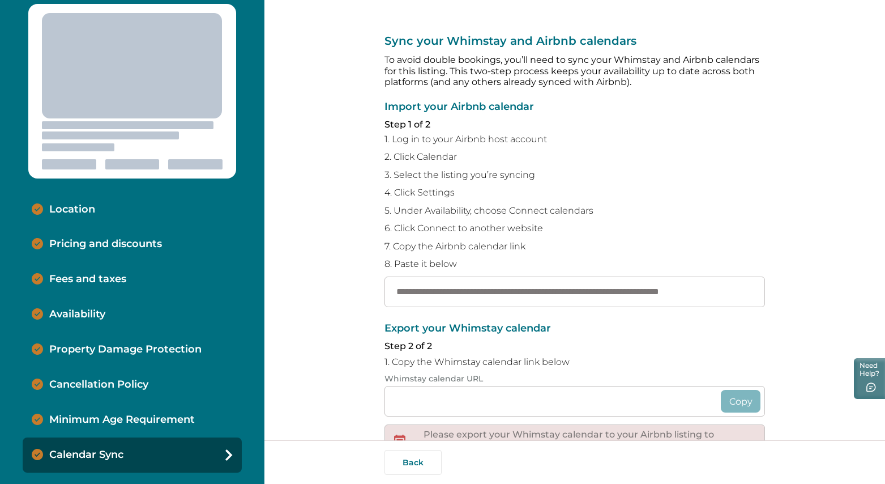
click at [135, 454] on div "Calendar Sync" at bounding box center [132, 454] width 219 height 35
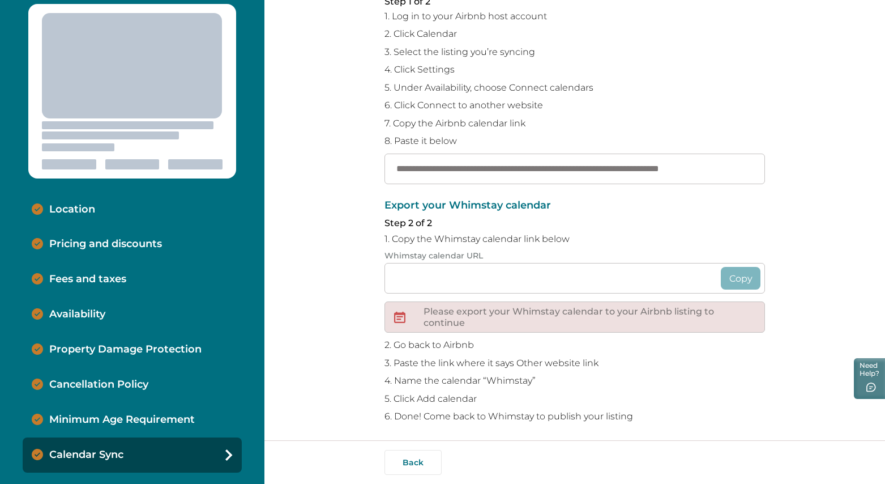
scroll to position [127, 0]
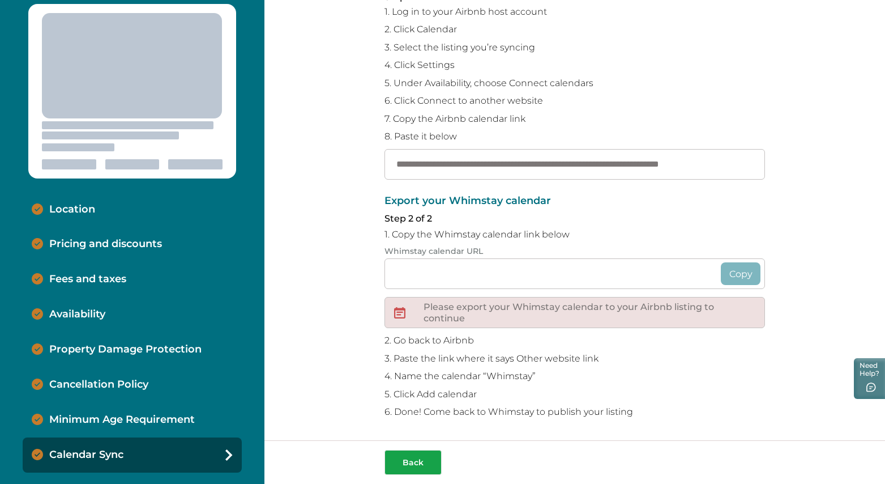
click at [417, 461] on button "Back" at bounding box center [413, 462] width 57 height 25
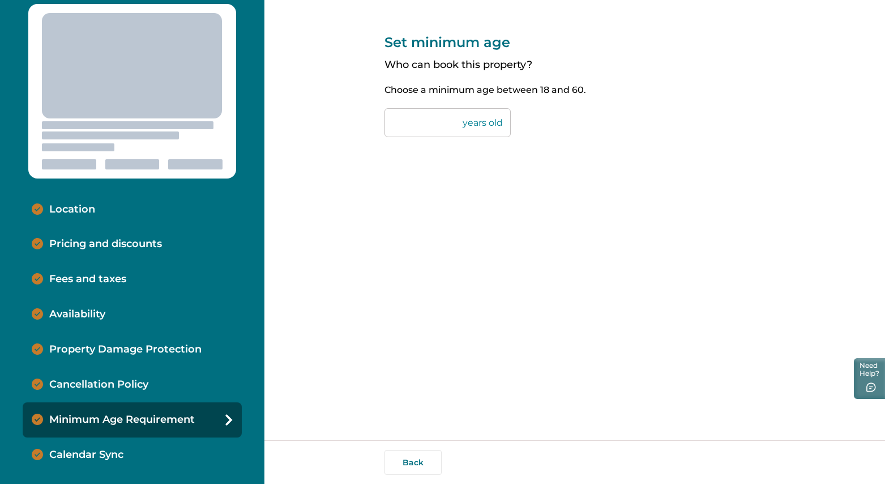
click at [114, 451] on p "Calendar Sync" at bounding box center [86, 455] width 74 height 12
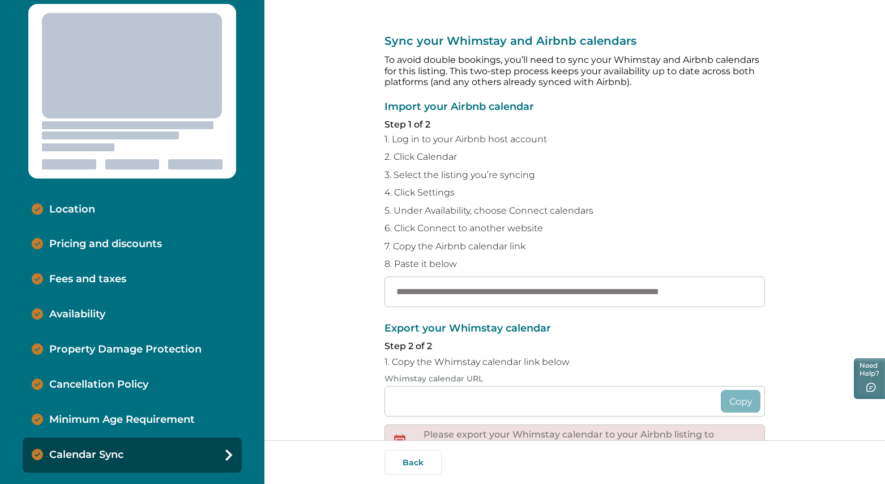
click at [157, 113] on div at bounding box center [132, 91] width 208 height 174
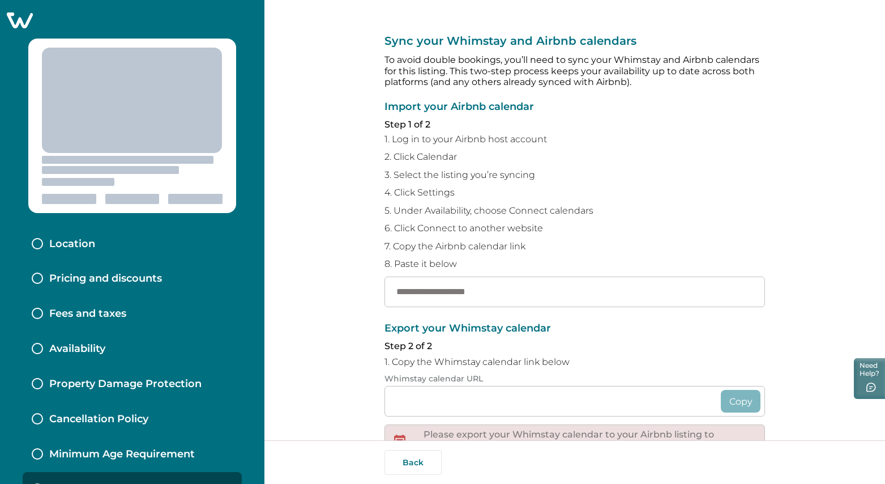
click at [23, 15] on icon at bounding box center [20, 20] width 26 height 16
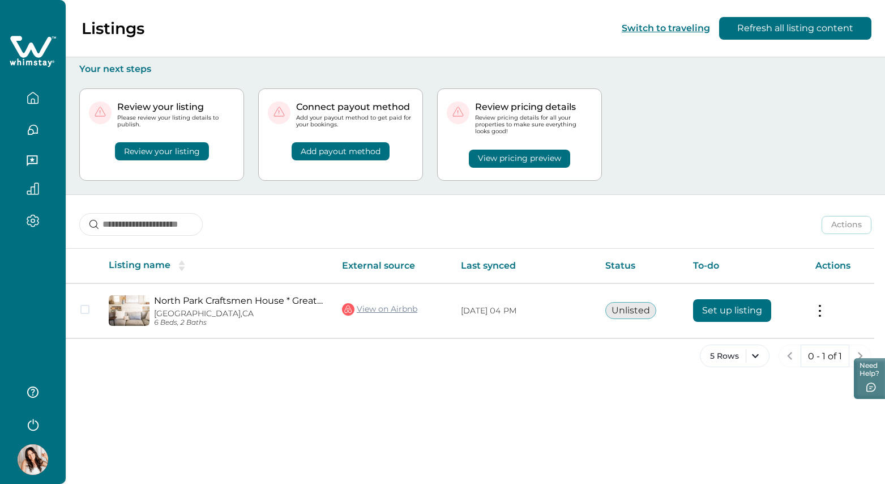
click at [155, 153] on button "Review your listing" at bounding box center [162, 151] width 94 height 18
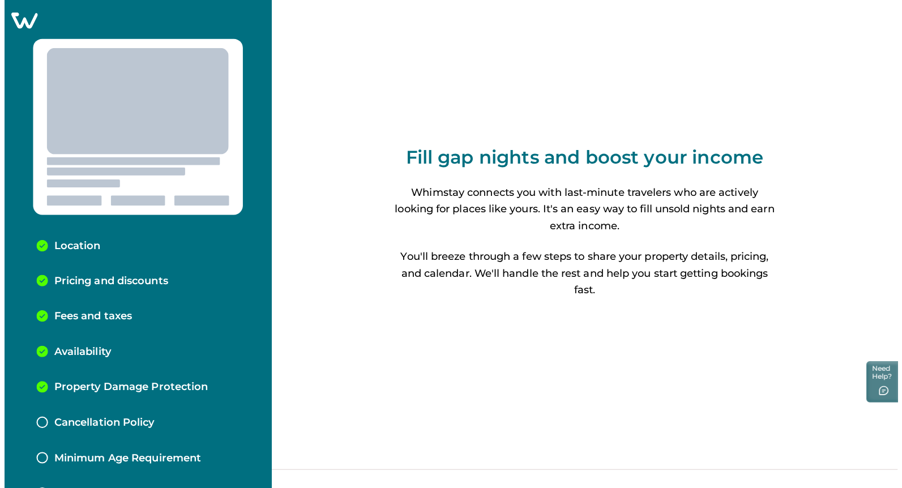
scroll to position [35, 0]
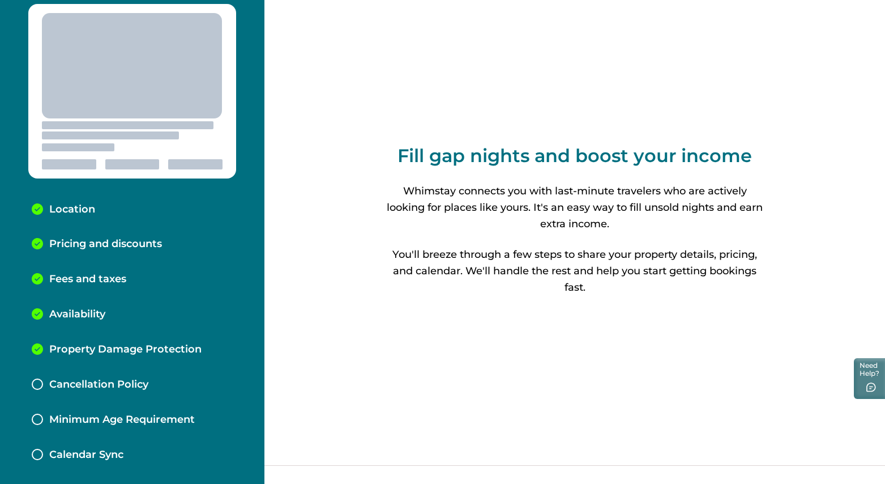
click at [117, 351] on p "Property Damage Protection" at bounding box center [125, 349] width 152 height 12
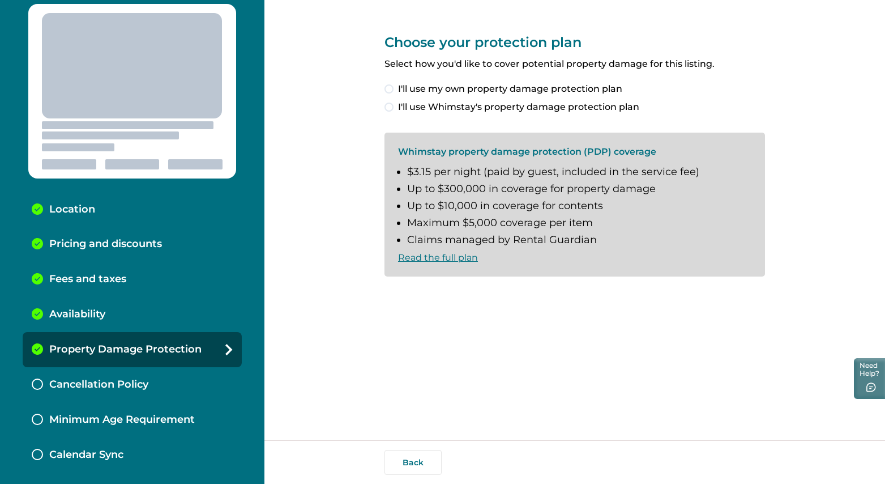
click at [452, 342] on div "Choose your protection plan Select how you'd like to cover potential property d…" at bounding box center [575, 220] width 381 height 440
click at [439, 104] on span "I'll use Whimstay's property damage protection plan" at bounding box center [518, 107] width 241 height 14
click at [433, 293] on span "I understand and accept the Whimstay Host Terms and Conditions" at bounding box center [550, 295] width 305 height 14
click at [518, 364] on div "Choose your protection plan Select how you'd like to cover potential property d…" at bounding box center [575, 220] width 381 height 440
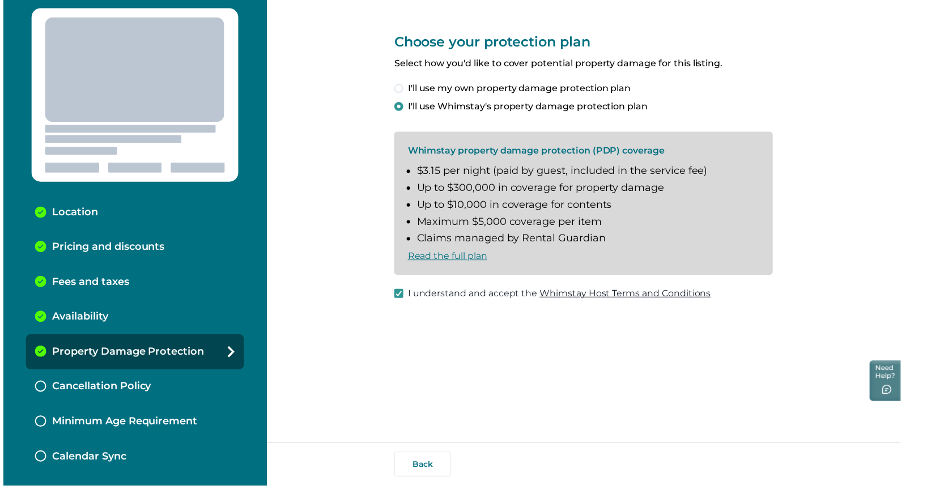
scroll to position [20, 0]
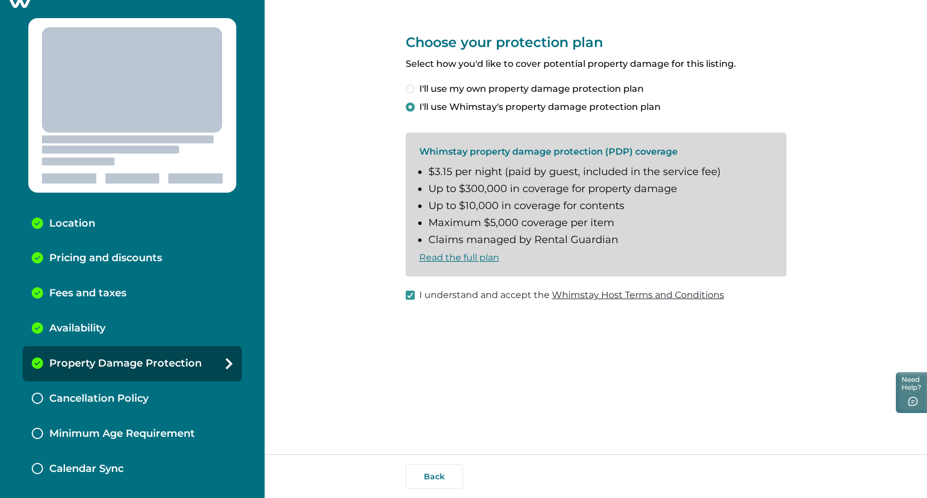
click at [140, 395] on p "Cancellation Policy" at bounding box center [98, 398] width 99 height 12
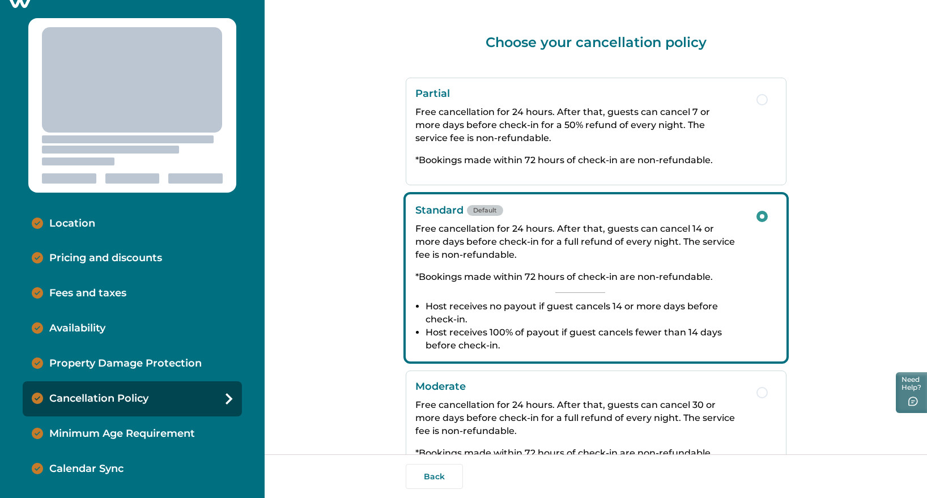
click at [625, 233] on p "Free cancellation for 24 hours. After that, guests can cancel 14 or more days b…" at bounding box center [580, 241] width 330 height 39
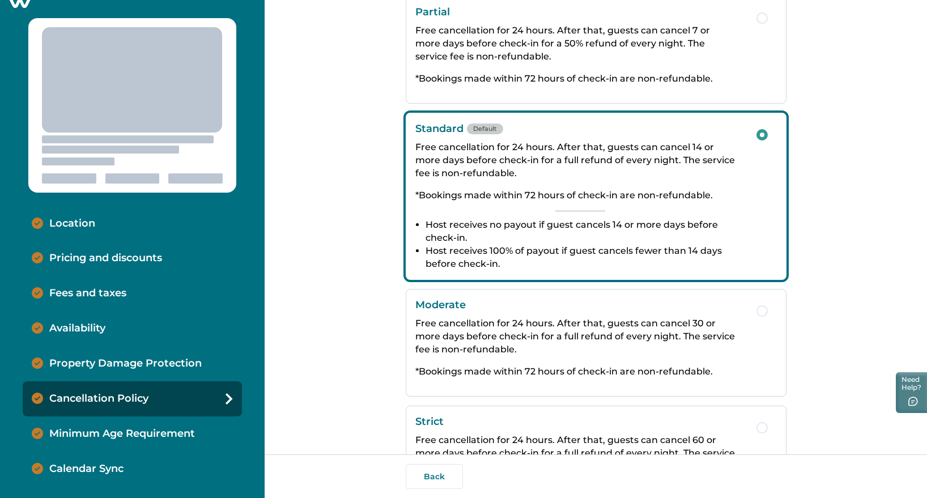
scroll to position [165, 0]
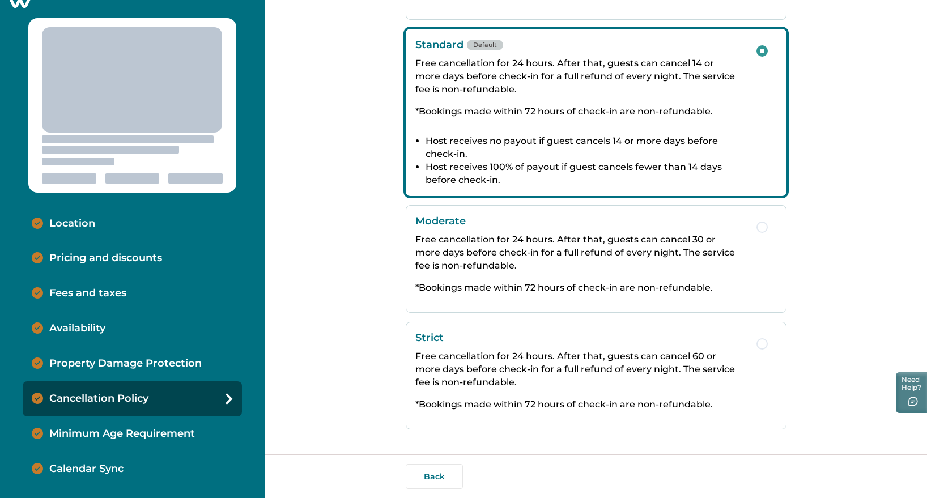
click at [182, 428] on p "Minimum Age Requirement" at bounding box center [122, 434] width 146 height 12
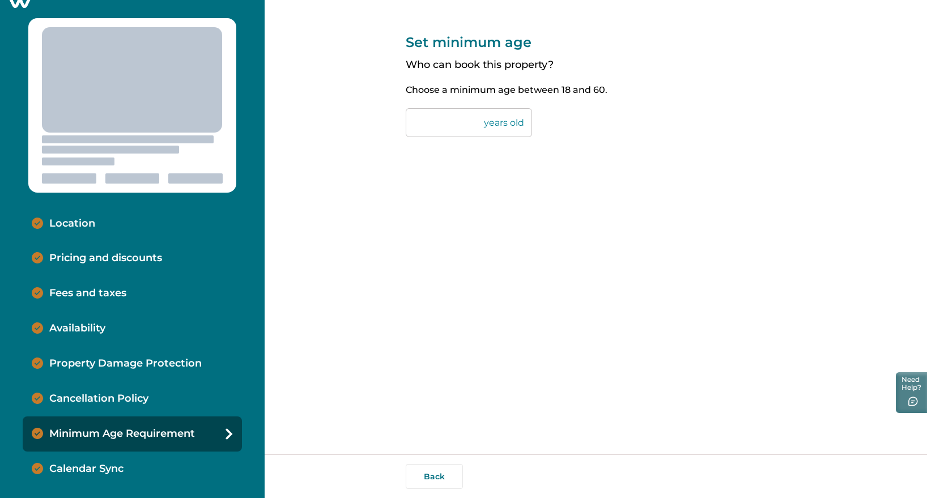
click at [113, 467] on p "Calendar Sync" at bounding box center [86, 469] width 74 height 12
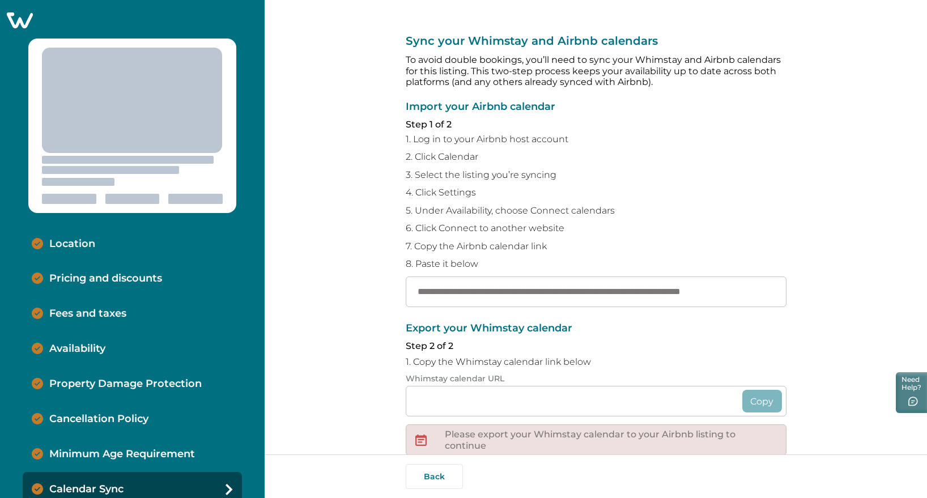
click at [19, 24] on icon at bounding box center [20, 20] width 28 height 18
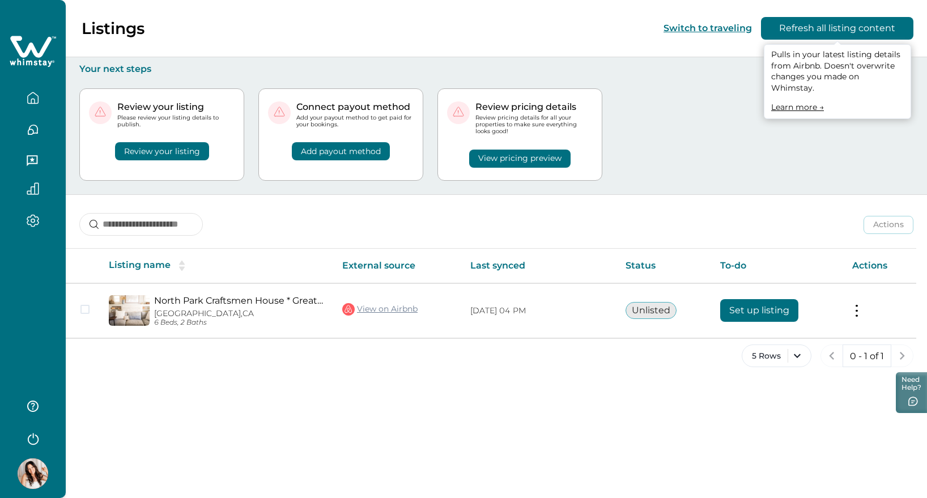
click at [831, 28] on button "Refresh all listing content" at bounding box center [837, 28] width 152 height 23
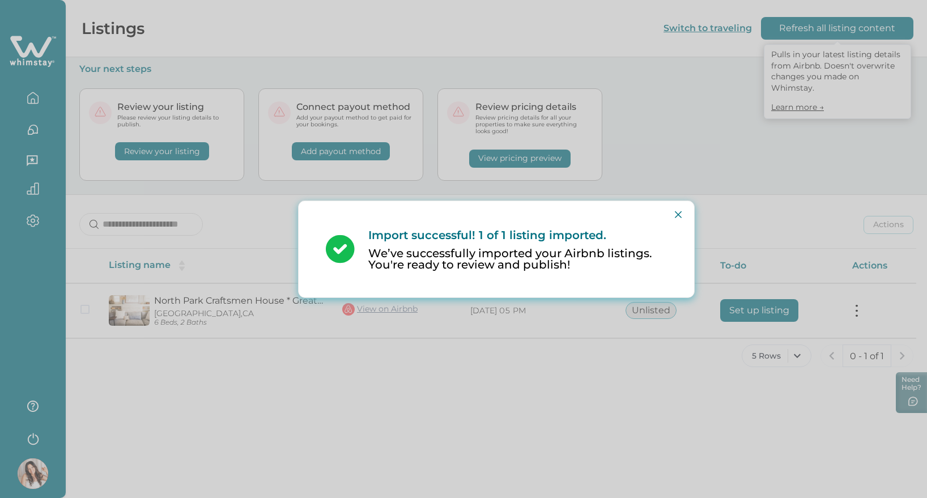
click at [621, 234] on p "Import successful! 1 of 1 listing imported." at bounding box center [517, 235] width 298 height 14
click at [677, 211] on icon "Close" at bounding box center [678, 214] width 7 height 7
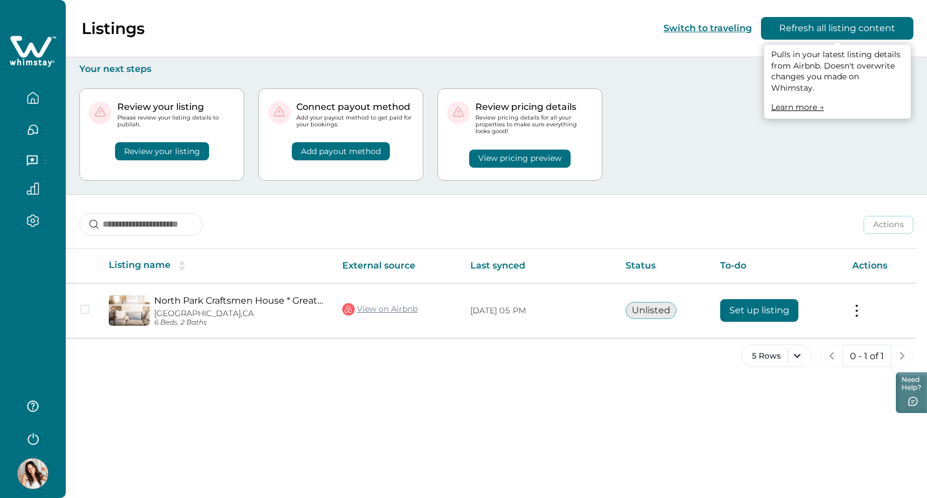
click at [817, 27] on button "Refresh all listing content" at bounding box center [837, 28] width 152 height 23
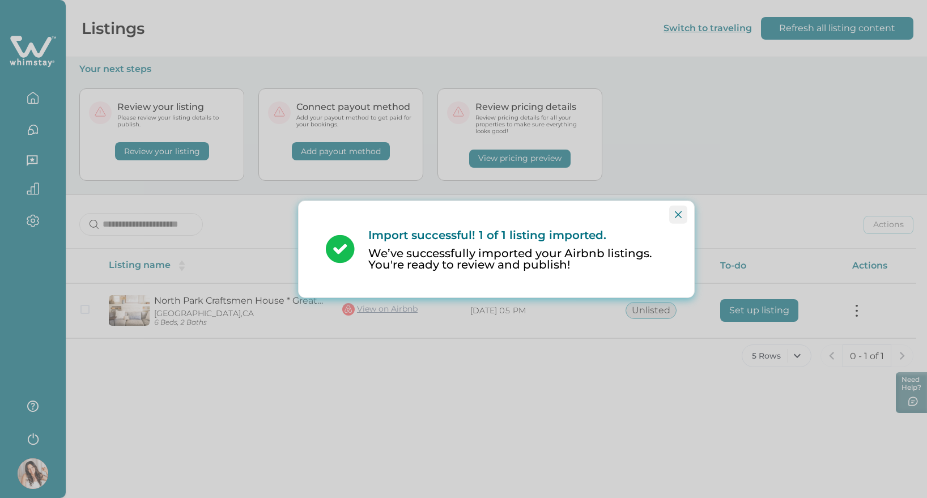
click at [677, 212] on icon "Close" at bounding box center [678, 214] width 7 height 7
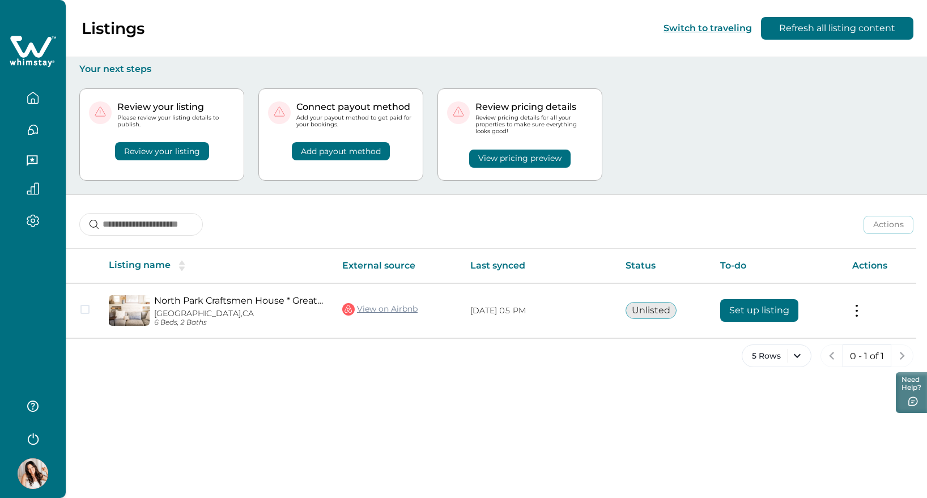
click at [214, 187] on div "Review your listing Please review your listing details to publish. Review your …" at bounding box center [496, 135] width 834 height 120
click at [167, 150] on button "Review your listing" at bounding box center [162, 151] width 94 height 18
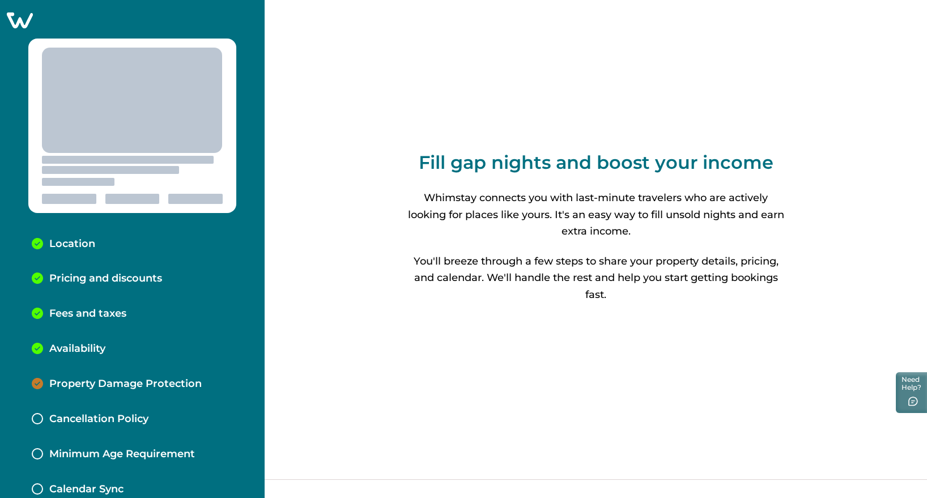
click at [143, 379] on p "Property Damage Protection" at bounding box center [125, 384] width 152 height 12
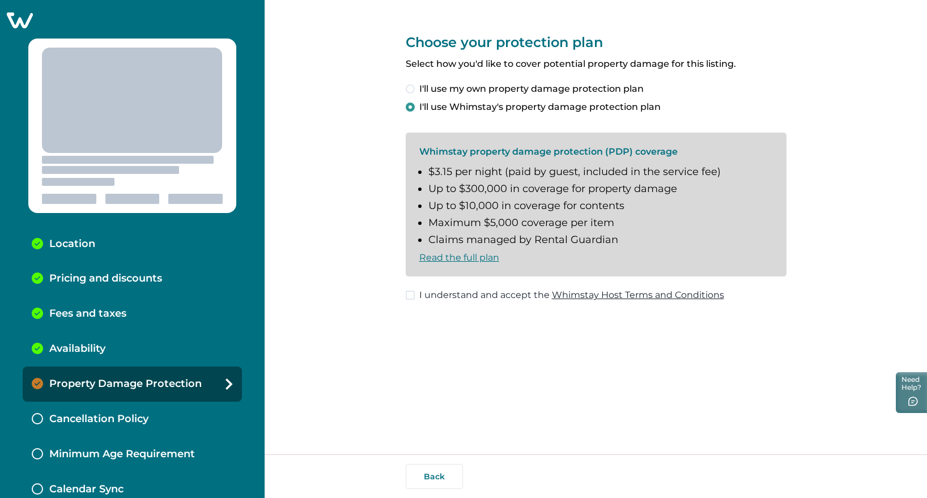
click at [432, 296] on span "I understand and accept the Whimstay Host Terms and Conditions" at bounding box center [571, 295] width 305 height 14
click at [498, 195] on li "Up to $300,000 in coverage for property damage" at bounding box center [600, 189] width 344 height 12
click at [135, 390] on p "Property Damage Protection" at bounding box center [125, 384] width 152 height 12
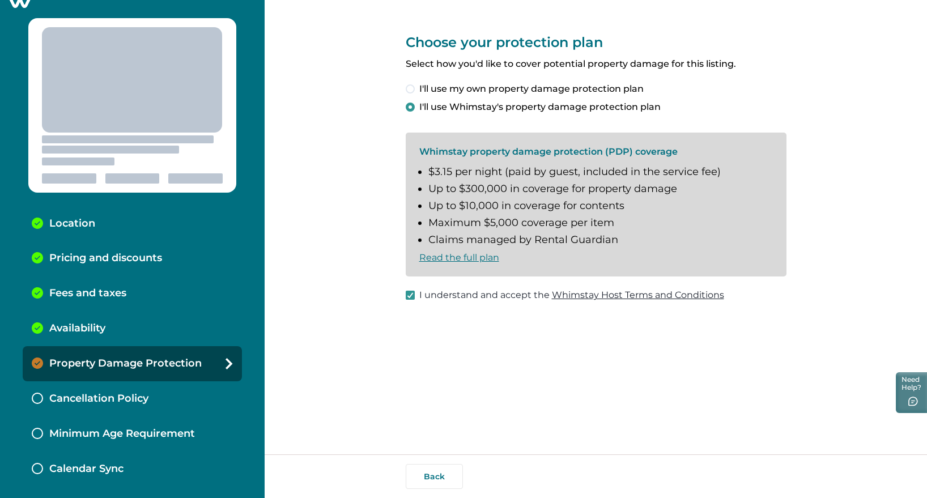
click at [878, 475] on div "Back" at bounding box center [595, 476] width 662 height 44
click at [800, 472] on div "Back" at bounding box center [595, 476] width 662 height 44
click at [359, 468] on div "Back" at bounding box center [595, 476] width 662 height 44
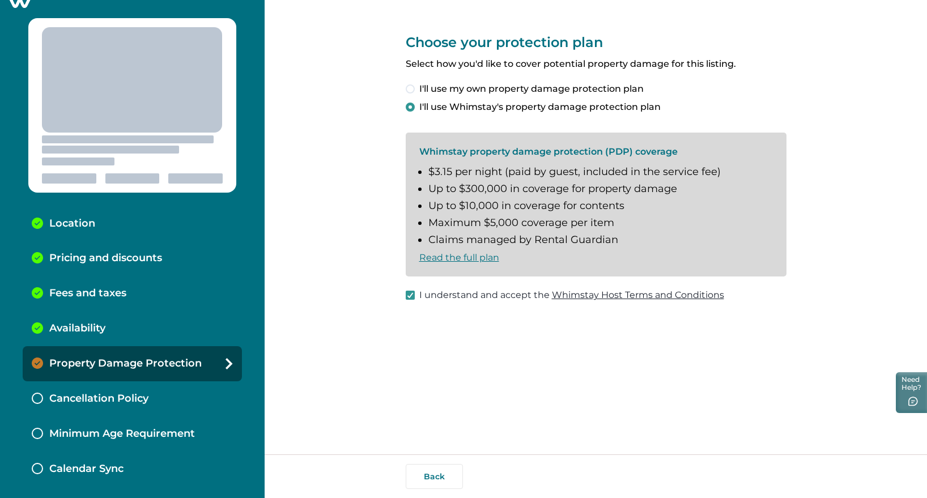
click at [558, 219] on li "Maximum $5,000 coverage per item" at bounding box center [600, 223] width 344 height 12
click at [646, 300] on link "Whimstay Host Terms and Conditions" at bounding box center [638, 294] width 172 height 11
click at [737, 355] on div "Choose your protection plan Select how you'd like to cover potential property d…" at bounding box center [596, 227] width 381 height 454
click at [437, 87] on span "I'll use my own property damage protection plan" at bounding box center [531, 89] width 224 height 14
click at [466, 352] on div "Choose your protection plan Select how you'd like to cover potential property d…" at bounding box center [596, 227] width 381 height 454
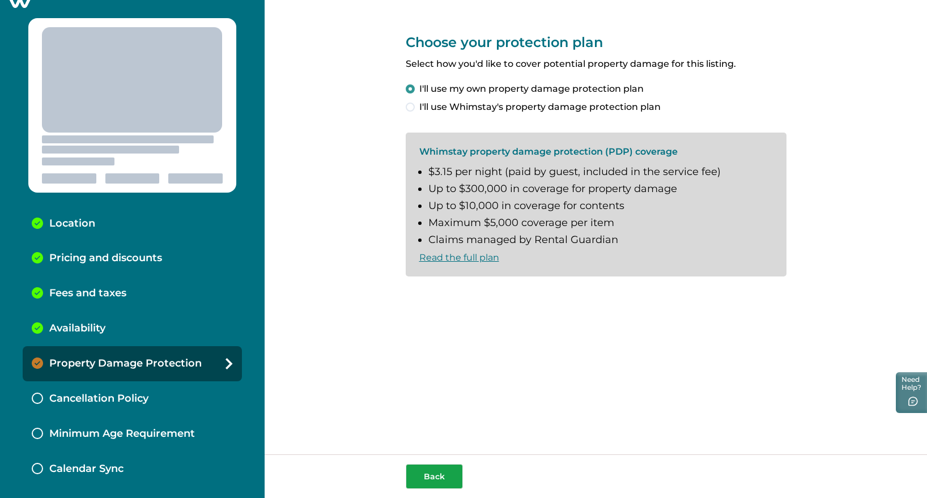
click at [431, 472] on button "Back" at bounding box center [434, 476] width 57 height 25
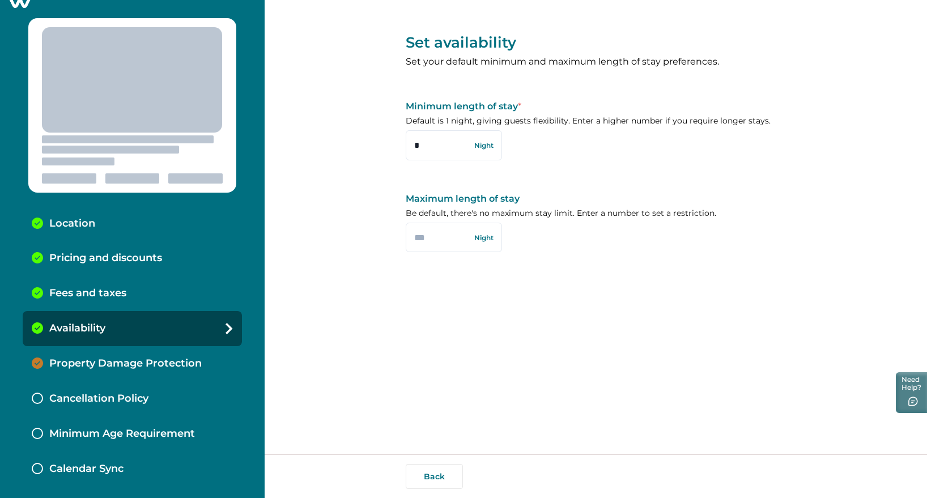
click at [614, 466] on div "Back" at bounding box center [596, 476] width 381 height 25
click at [115, 367] on p "Property Damage Protection" at bounding box center [125, 363] width 152 height 12
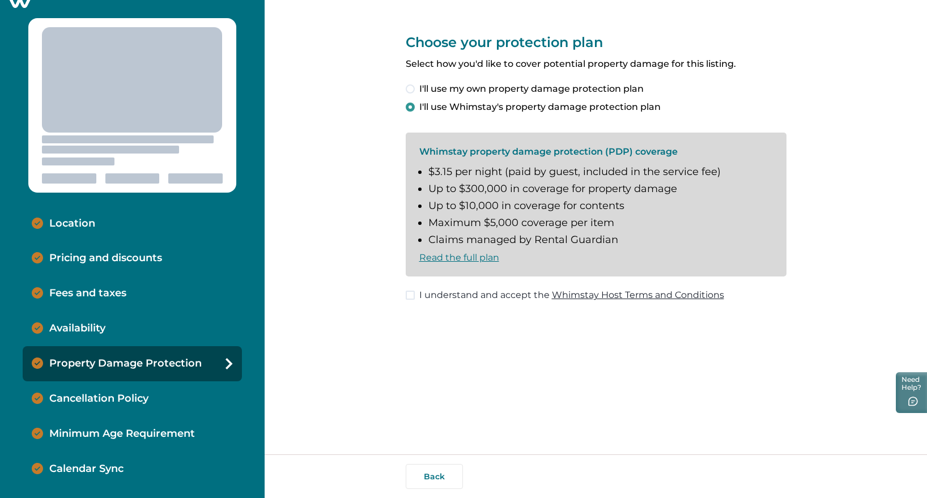
click at [106, 395] on p "Cancellation Policy" at bounding box center [98, 398] width 99 height 12
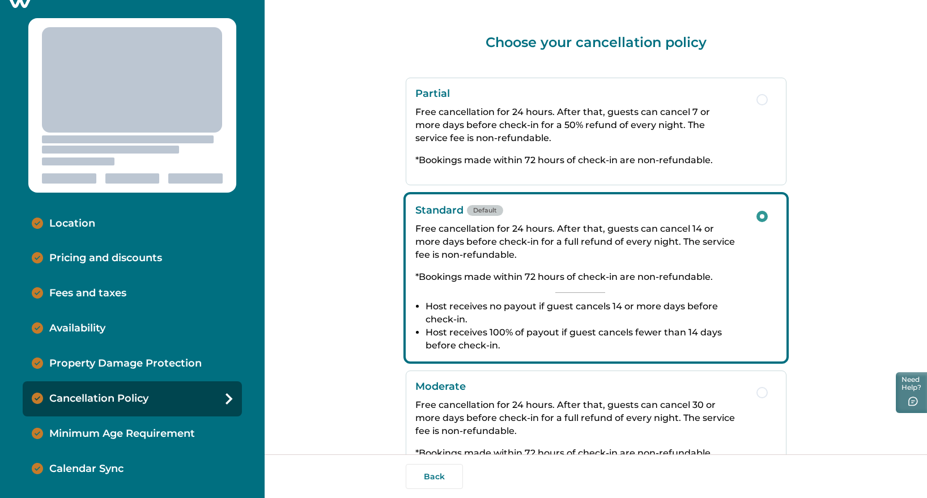
click at [87, 468] on p "Calendar Sync" at bounding box center [86, 469] width 74 height 12
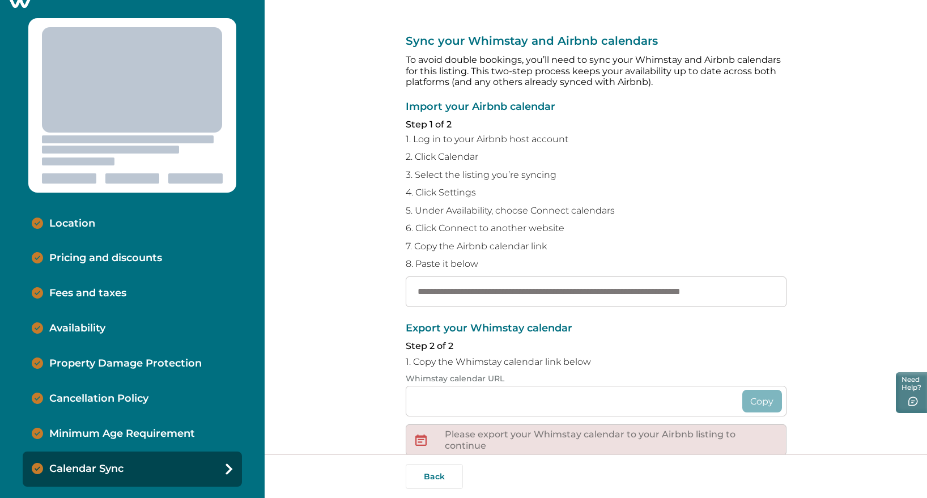
scroll to position [113, 0]
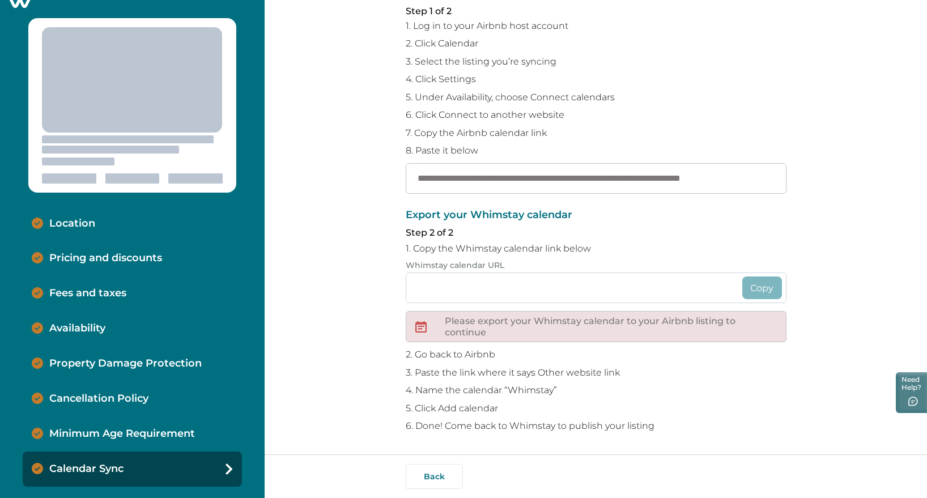
click at [445, 293] on input at bounding box center [596, 287] width 381 height 31
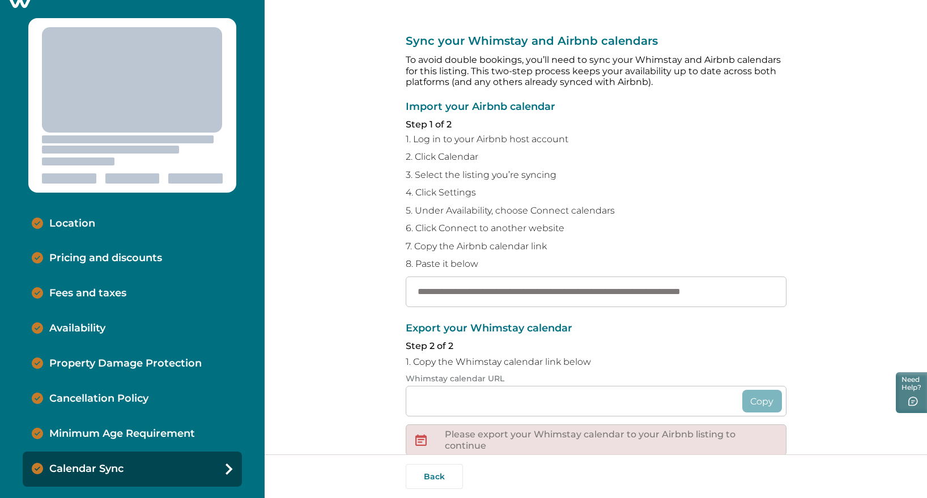
click at [766, 32] on div "**********" at bounding box center [596, 284] width 381 height 568
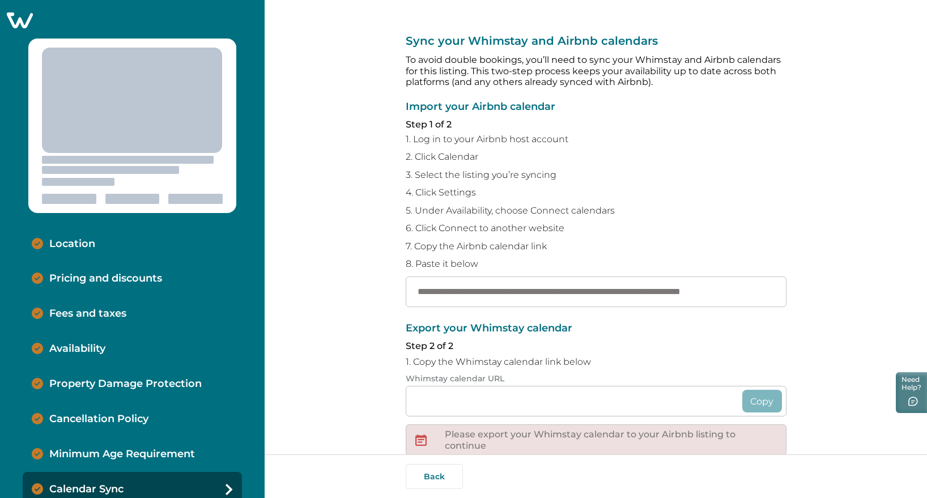
click at [25, 14] on icon at bounding box center [20, 20] width 26 height 16
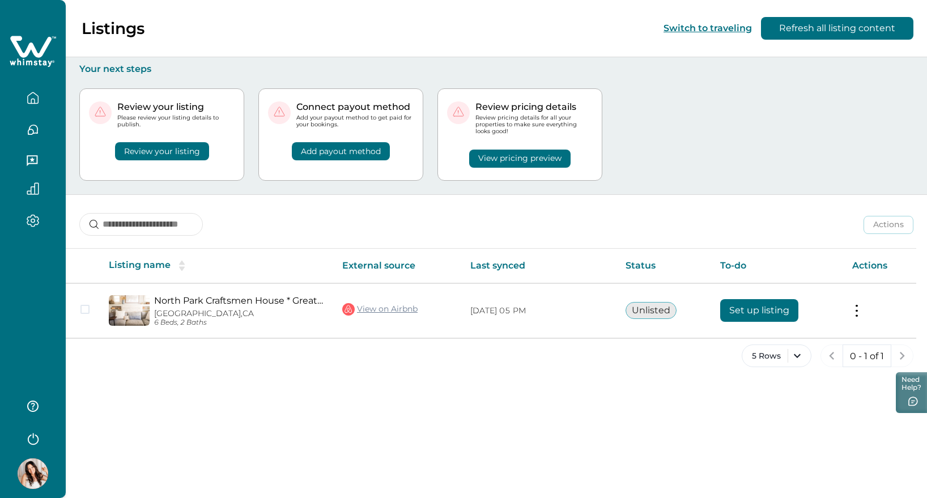
click at [467, 60] on div "Your next steps Review your listing Please review your listing details to publi…" at bounding box center [496, 126] width 861 height 138
click at [520, 156] on button "View pricing preview" at bounding box center [519, 159] width 101 height 18
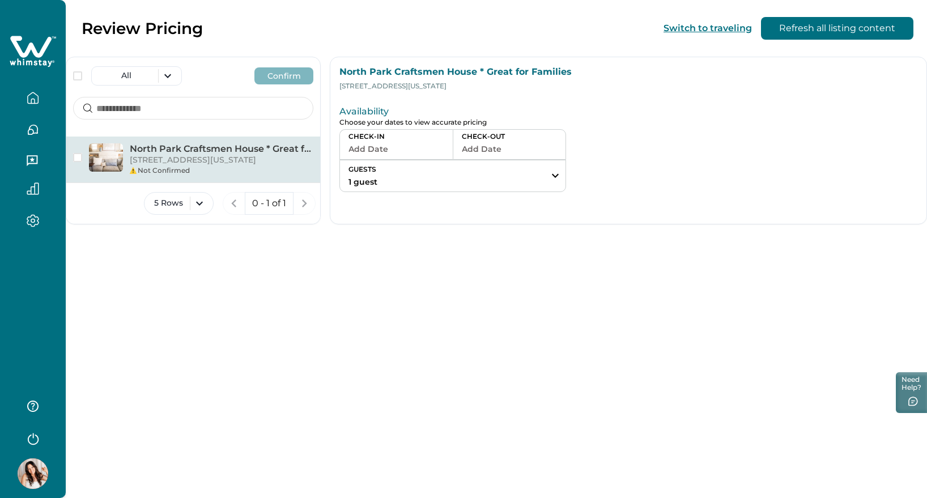
click at [230, 169] on div "Not Confirmed" at bounding box center [222, 170] width 184 height 10
click at [165, 202] on button "5 Rows" at bounding box center [179, 203] width 70 height 23
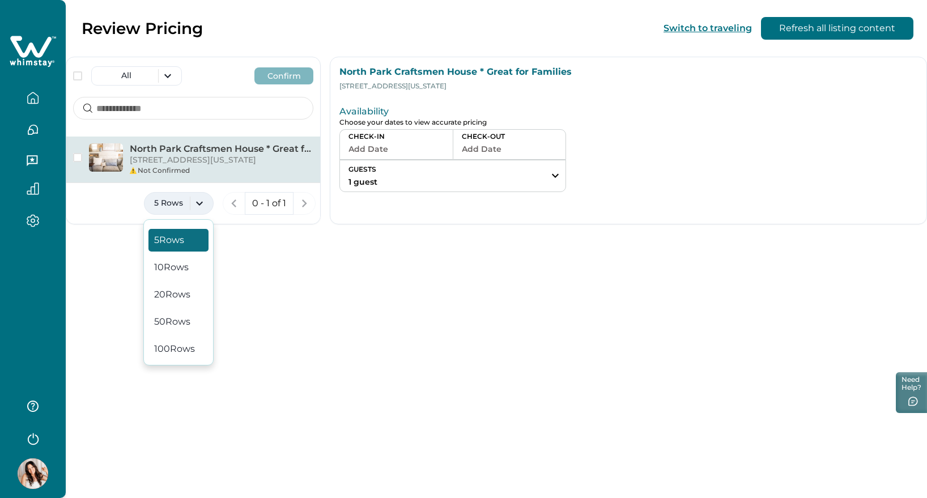
click at [113, 227] on div "North Park Craftsmen House * Great for Families 4210 Ohio St, San Diego, CA, 92…" at bounding box center [193, 219] width 254 height 167
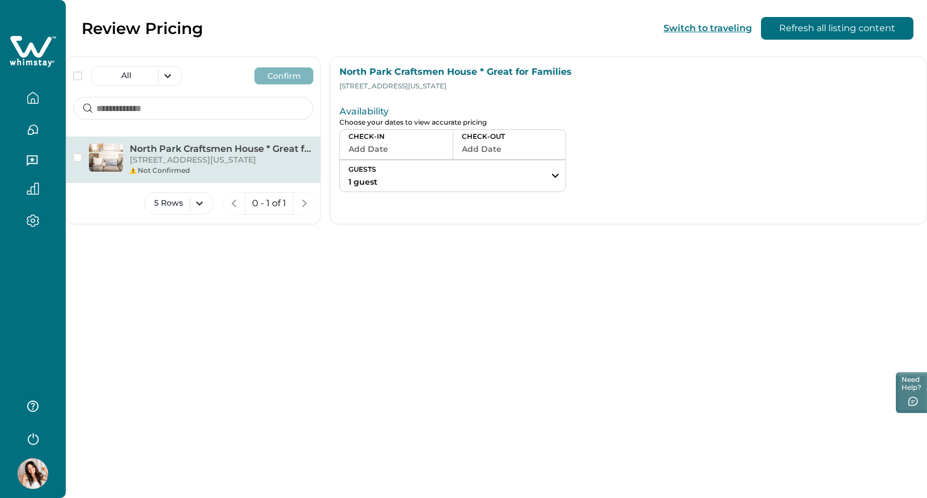
click at [29, 99] on icon "button" at bounding box center [33, 98] width 12 height 12
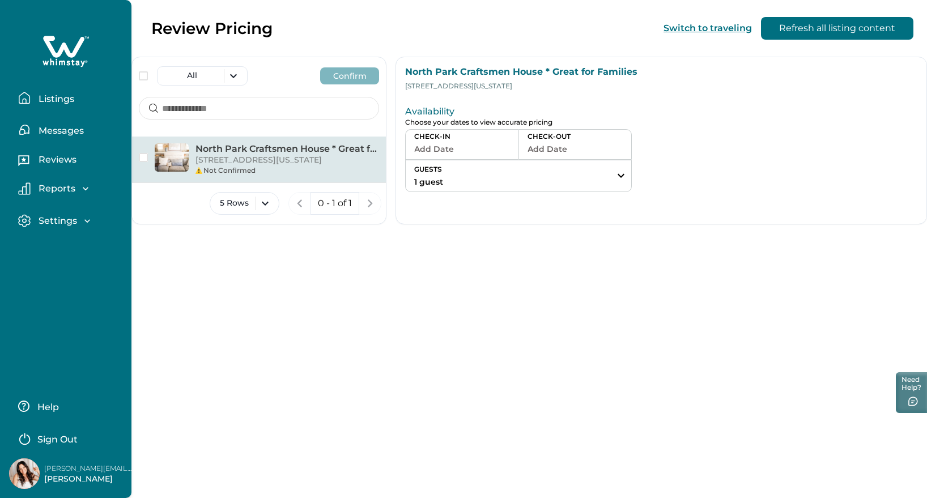
click at [71, 100] on p "Listings" at bounding box center [54, 98] width 39 height 11
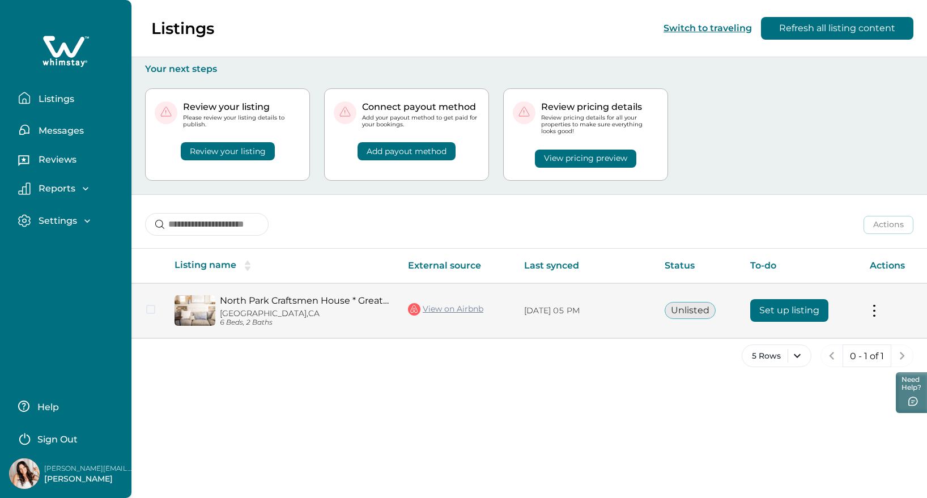
click at [780, 315] on button "Set up listing" at bounding box center [789, 310] width 78 height 23
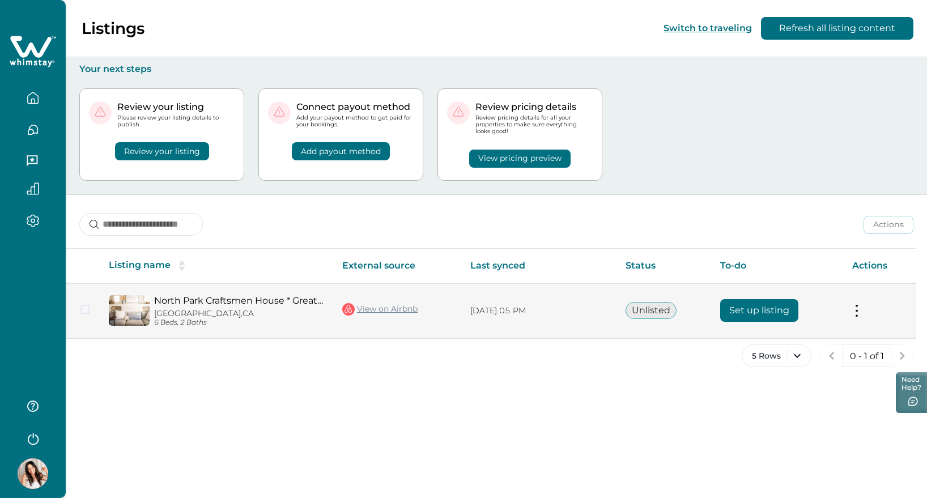
click at [775, 312] on button "Set up listing" at bounding box center [759, 310] width 78 height 23
click at [766, 308] on button "Set up listing" at bounding box center [759, 310] width 78 height 23
click at [859, 309] on button at bounding box center [856, 311] width 9 height 12
click at [846, 333] on icon "Close" at bounding box center [847, 335] width 6 height 6
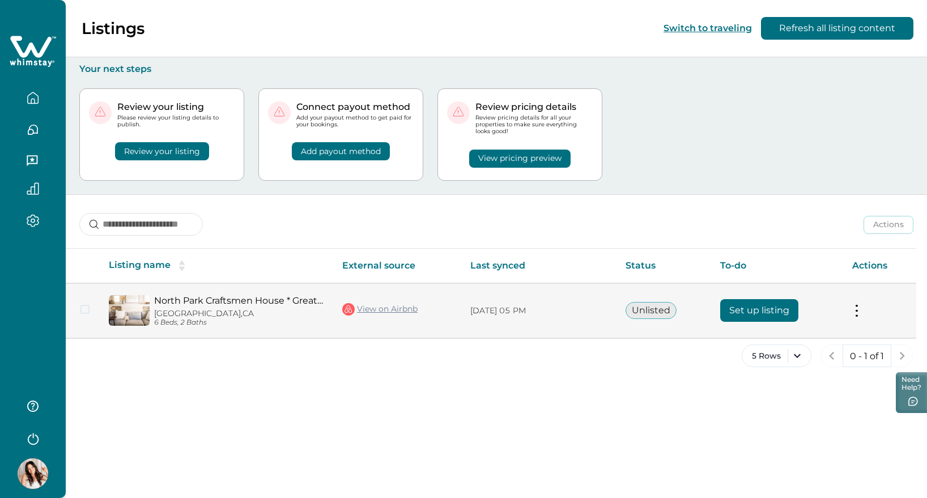
click at [748, 308] on button "Set up listing" at bounding box center [759, 310] width 78 height 23
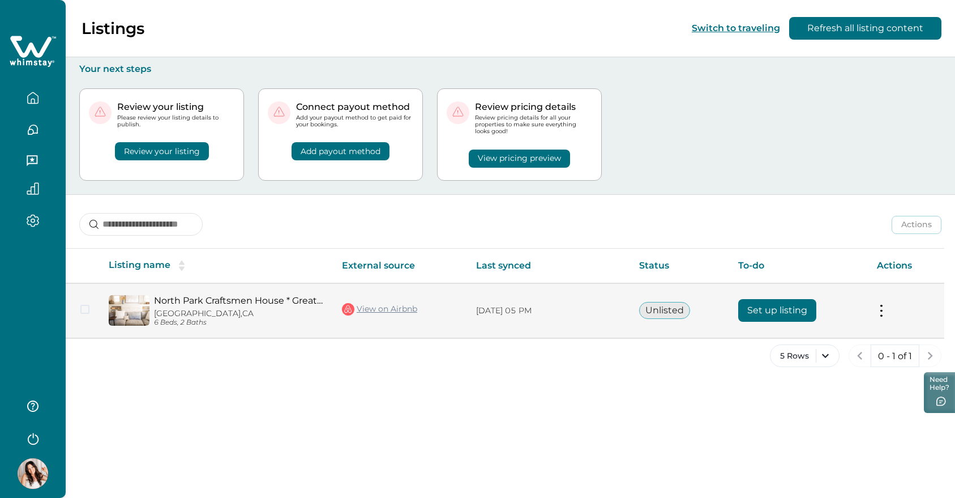
click at [782, 308] on button "Set up listing" at bounding box center [778, 310] width 78 height 23
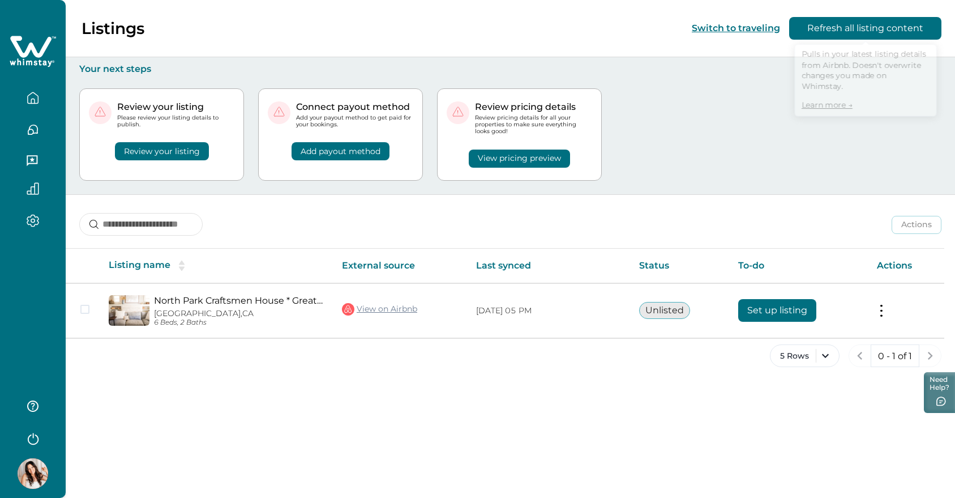
click at [854, 25] on button "Refresh all listing content" at bounding box center [866, 28] width 152 height 23
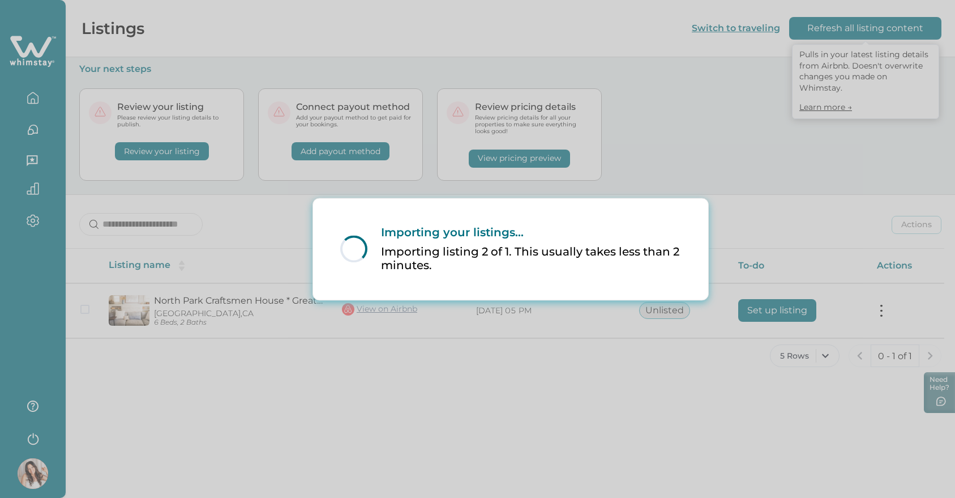
click at [570, 284] on div "Loading... Importing your listings... Importing listing 2 of 1. This usually ta…" at bounding box center [511, 249] width 368 height 92
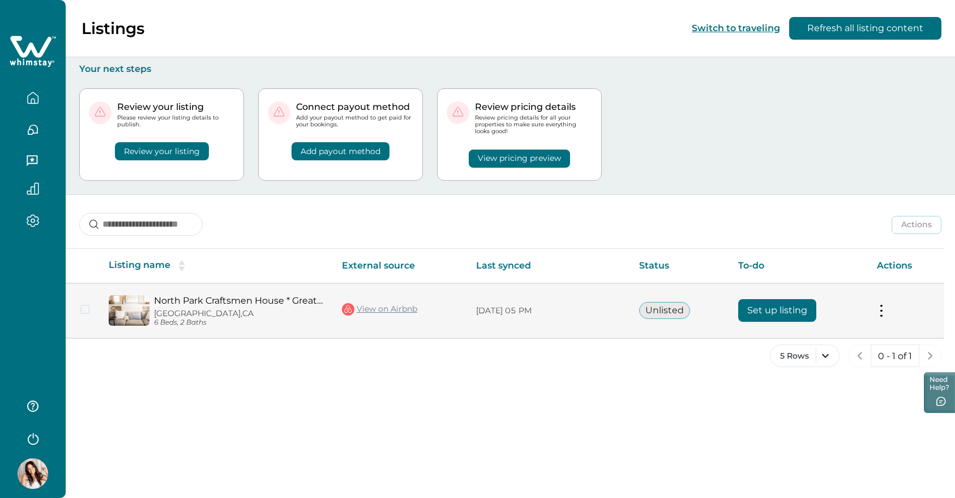
click at [781, 309] on button "Set up listing" at bounding box center [778, 310] width 78 height 23
click at [766, 313] on button "Set up listing" at bounding box center [778, 310] width 78 height 23
click at [880, 309] on button at bounding box center [881, 311] width 9 height 12
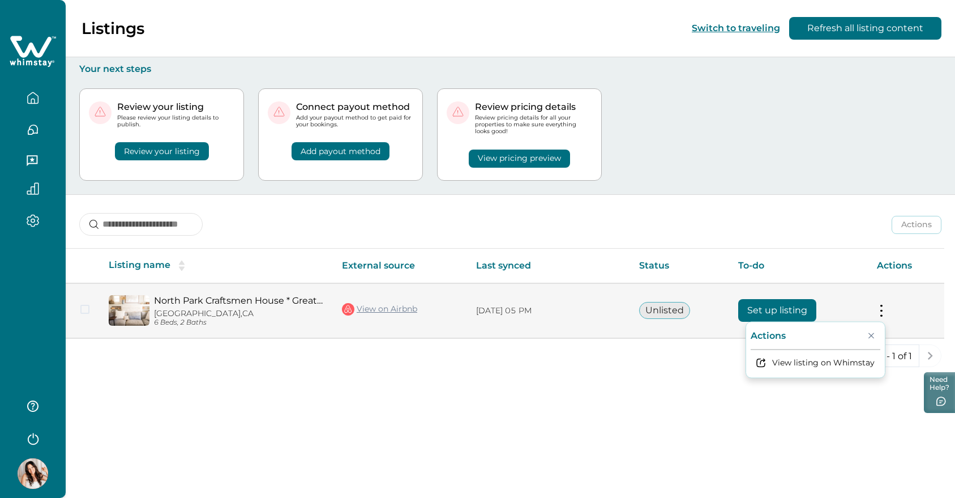
click at [782, 334] on p "Actions" at bounding box center [768, 335] width 35 height 11
click at [787, 360] on button "View listing on Whimstay" at bounding box center [816, 362] width 130 height 21
click at [779, 313] on button "Set up listing" at bounding box center [778, 310] width 78 height 23
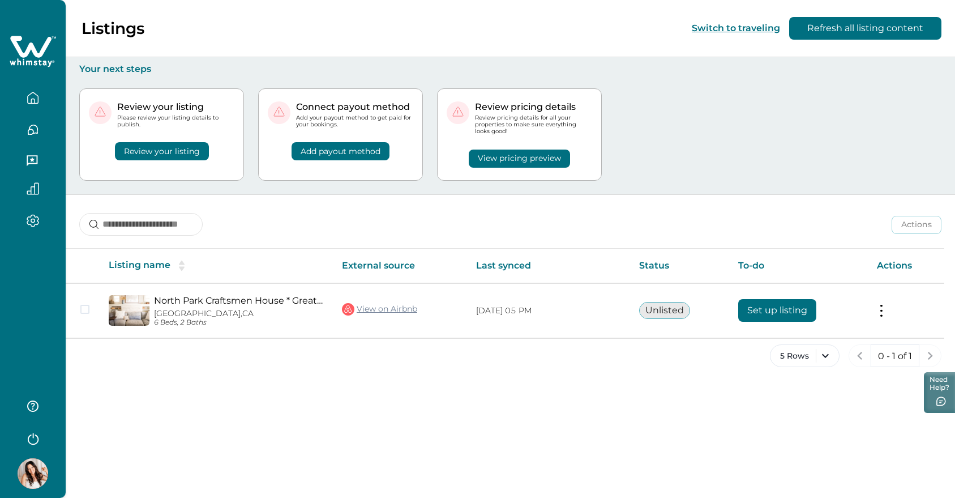
click at [515, 156] on button "View pricing preview" at bounding box center [519, 159] width 101 height 18
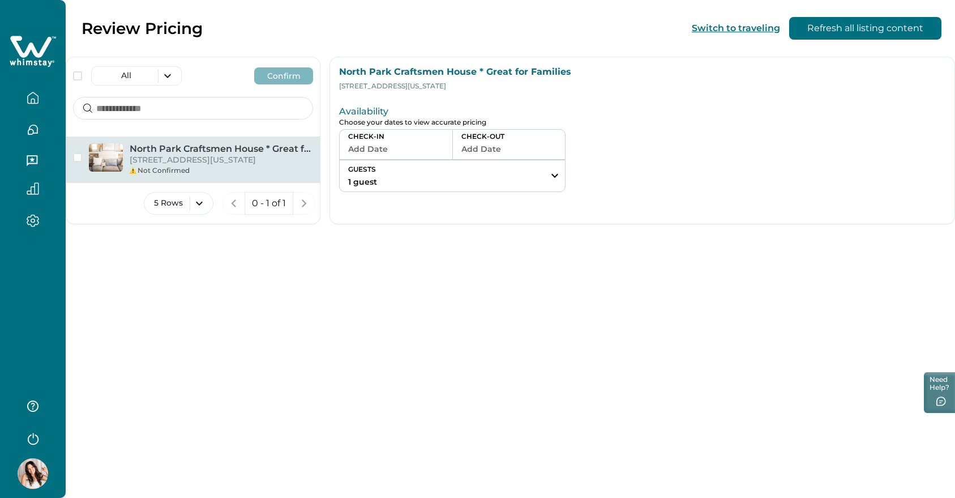
click at [211, 166] on div "Not Confirmed" at bounding box center [222, 170] width 184 height 10
click at [29, 48] on icon at bounding box center [30, 47] width 41 height 22
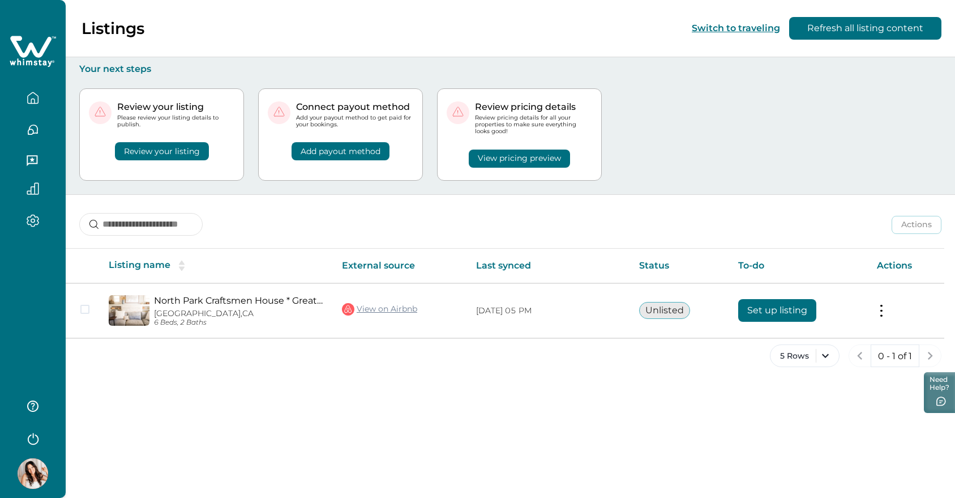
click at [153, 150] on button "Review your listing" at bounding box center [162, 151] width 94 height 18
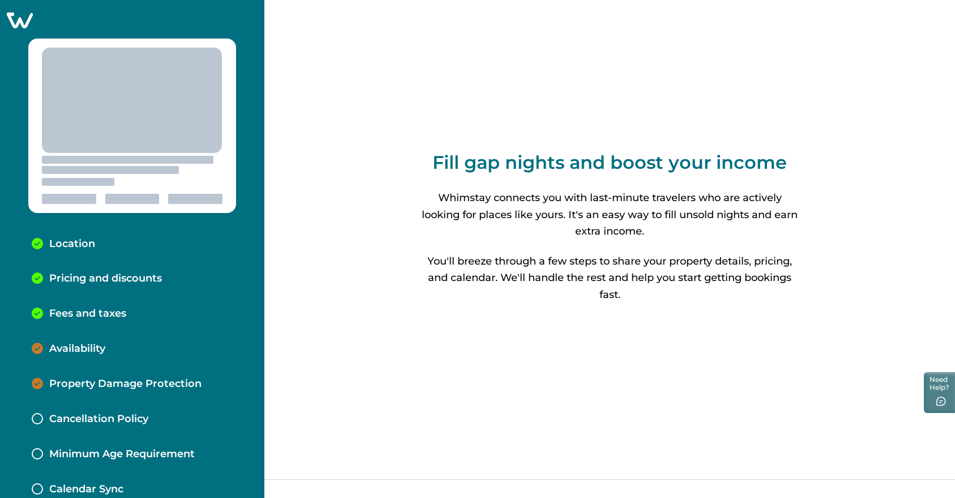
scroll to position [20, 0]
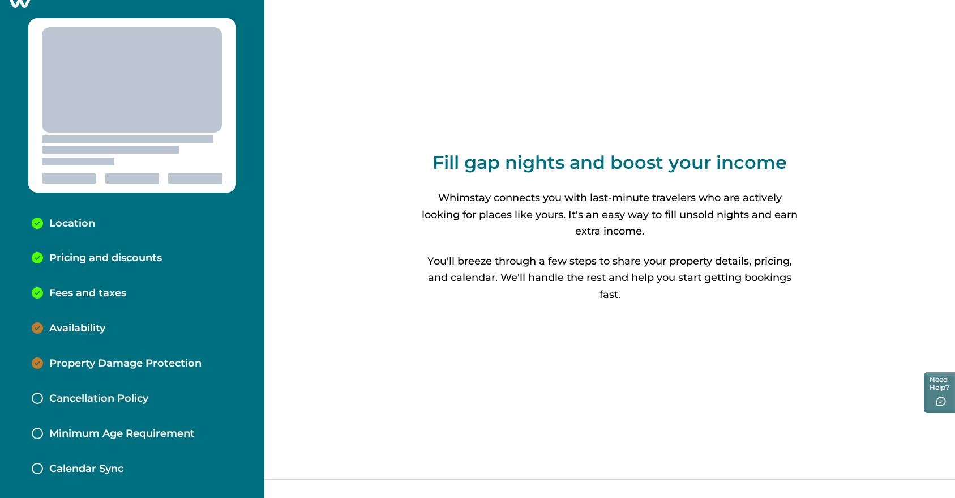
click at [77, 330] on p "Availability" at bounding box center [77, 328] width 56 height 12
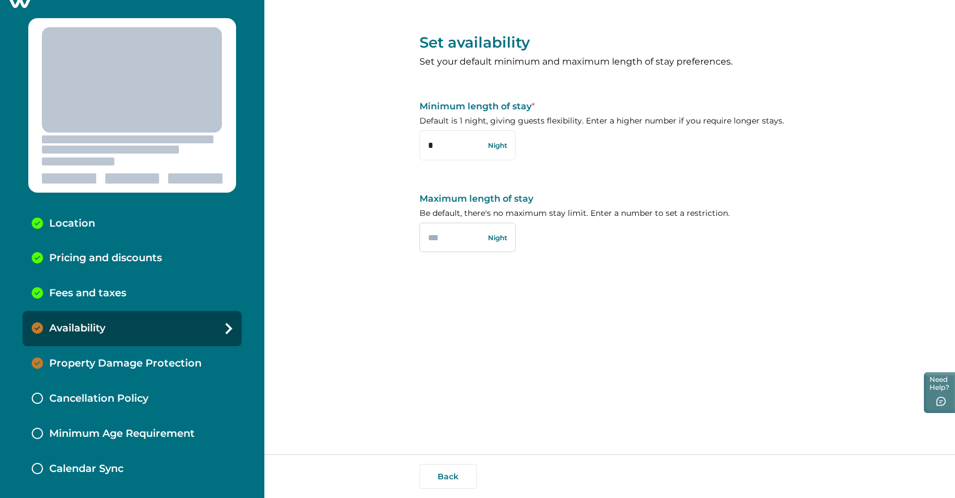
click at [453, 238] on input "text" at bounding box center [468, 237] width 96 height 29
click at [463, 286] on div "Set availability Set your default minimum and maximum length of stay preference…" at bounding box center [610, 227] width 381 height 454
click at [157, 360] on p "Property Damage Protection" at bounding box center [125, 363] width 152 height 12
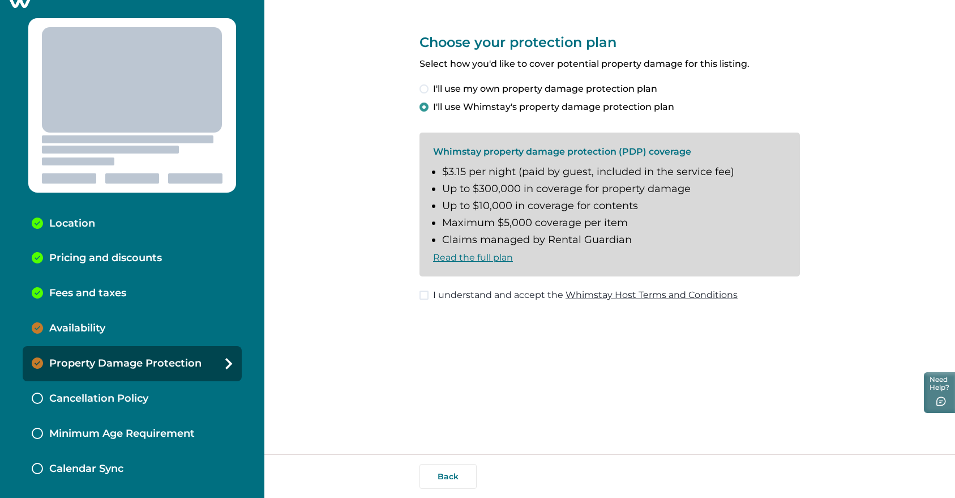
click at [481, 300] on span "I understand and accept the Whimstay Host Terms and Conditions" at bounding box center [585, 295] width 305 height 14
click at [453, 369] on div "Choose your protection plan Select how you'd like to cover potential property d…" at bounding box center [610, 227] width 381 height 454
click at [138, 399] on p "Cancellation Policy" at bounding box center [98, 398] width 99 height 12
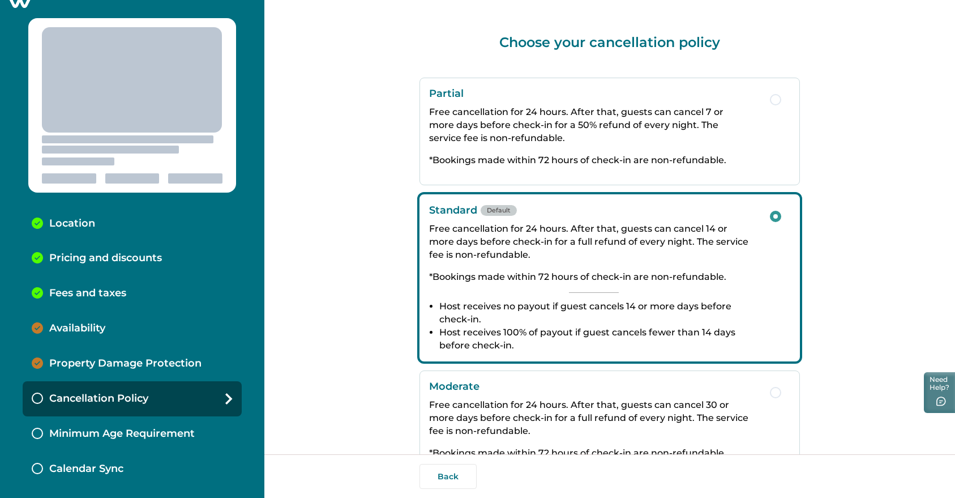
scroll to position [165, 0]
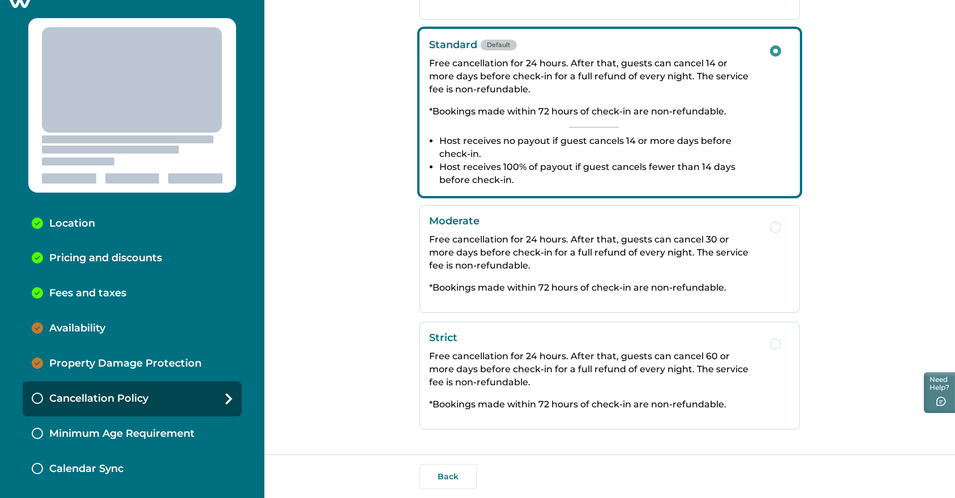
click at [153, 433] on p "Minimum Age Requirement" at bounding box center [122, 434] width 146 height 12
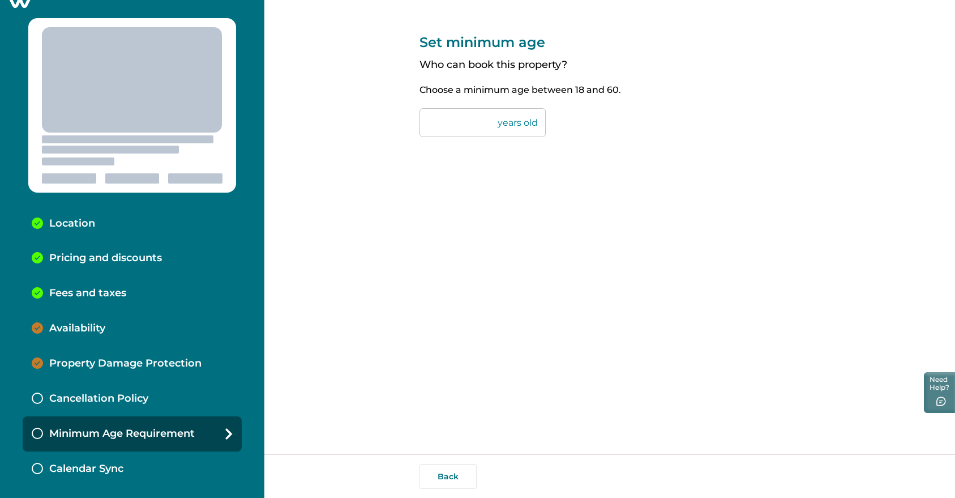
type input "**"
click at [138, 462] on div "Calendar Sync" at bounding box center [132, 468] width 219 height 35
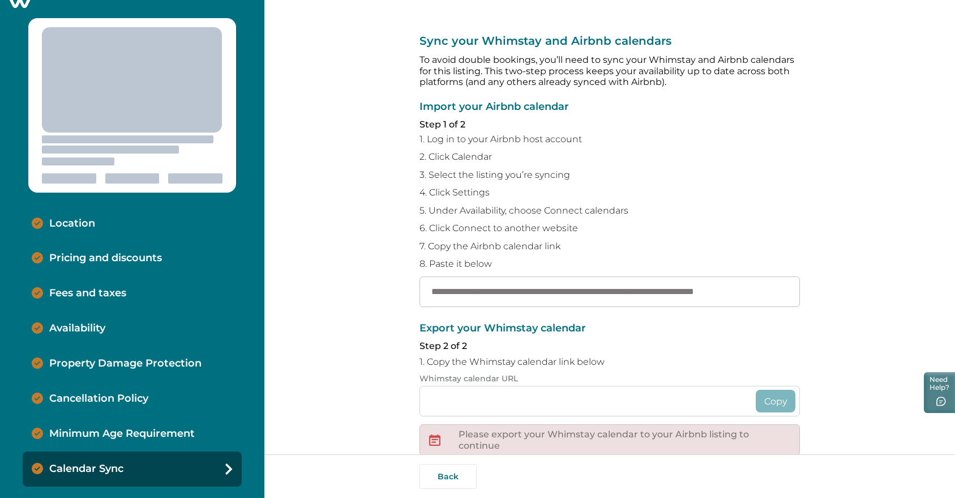
scroll to position [113, 0]
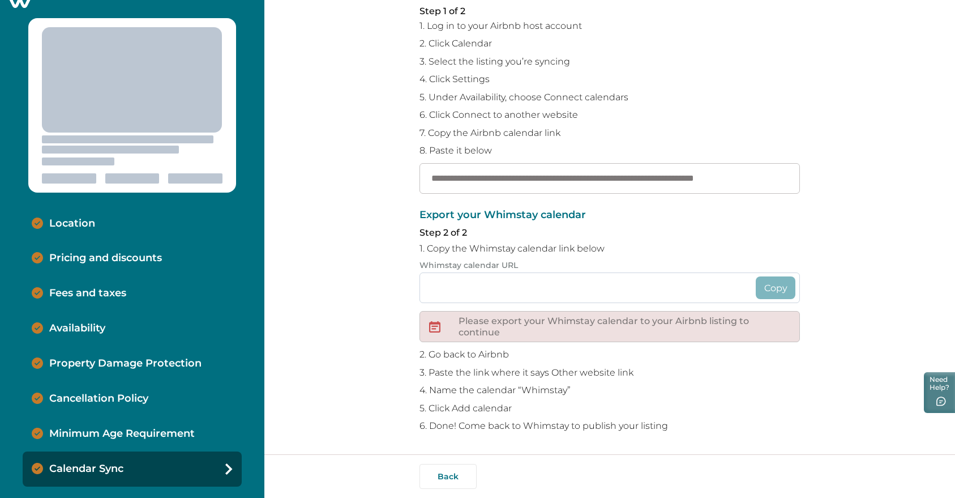
click at [497, 290] on input at bounding box center [610, 287] width 381 height 31
click at [524, 257] on div "Export your Whimstay calendar Step 2 of 2 1. Copy the Whimstay calendar link be…" at bounding box center [610, 321] width 381 height 222
click at [473, 270] on p "Whimstay calendar URL" at bounding box center [610, 266] width 381 height 10
click at [510, 262] on p "Whimstay calendar URL" at bounding box center [610, 266] width 381 height 10
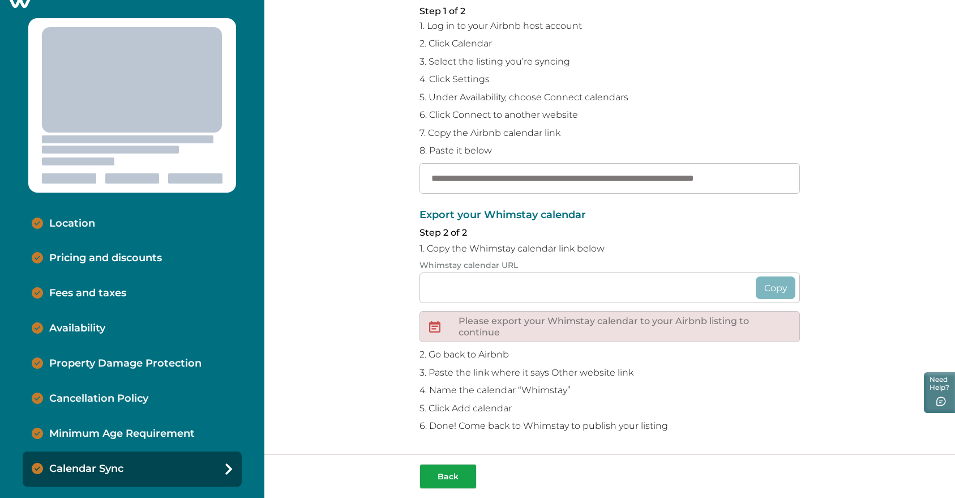
click at [454, 470] on button "Back" at bounding box center [448, 476] width 57 height 25
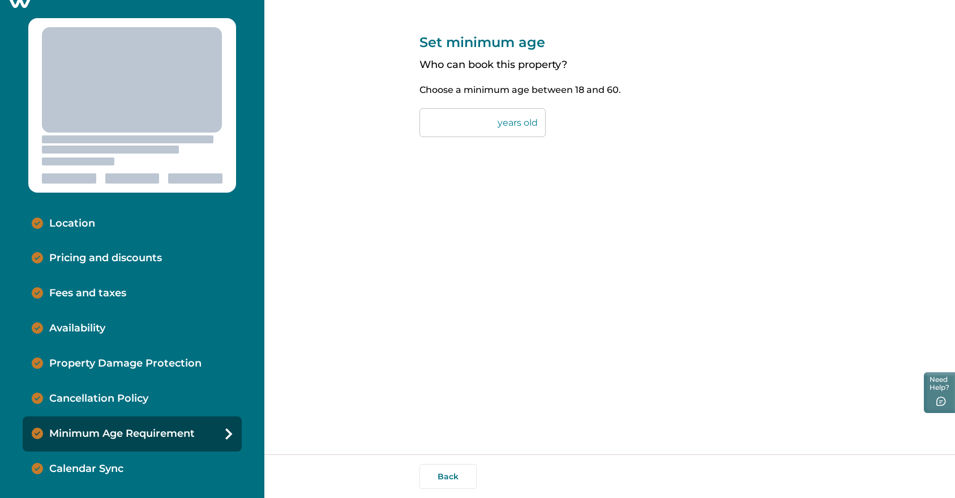
click at [507, 347] on div "Set minimum age Who can book this property? Choose a minimum age between [DEMOG…" at bounding box center [610, 227] width 381 height 454
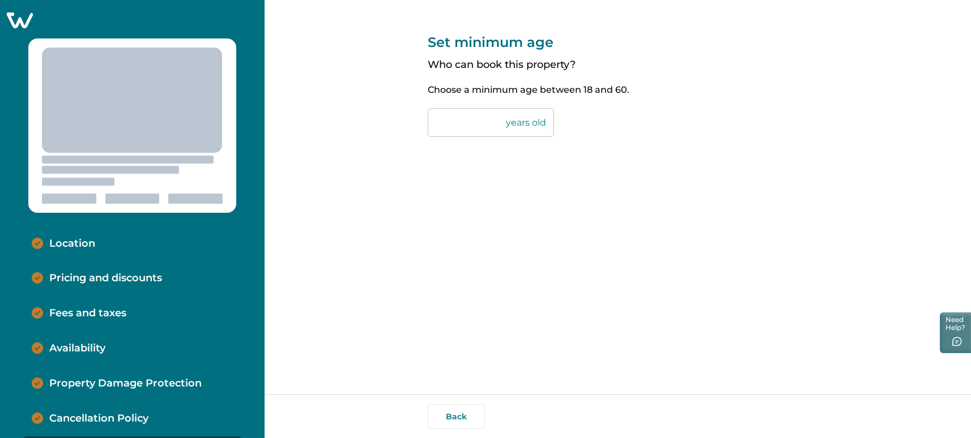
click at [820, 280] on div "Set minimum age Who can book this property? Choose a minimum age between [DEMOG…" at bounding box center [617, 197] width 706 height 395
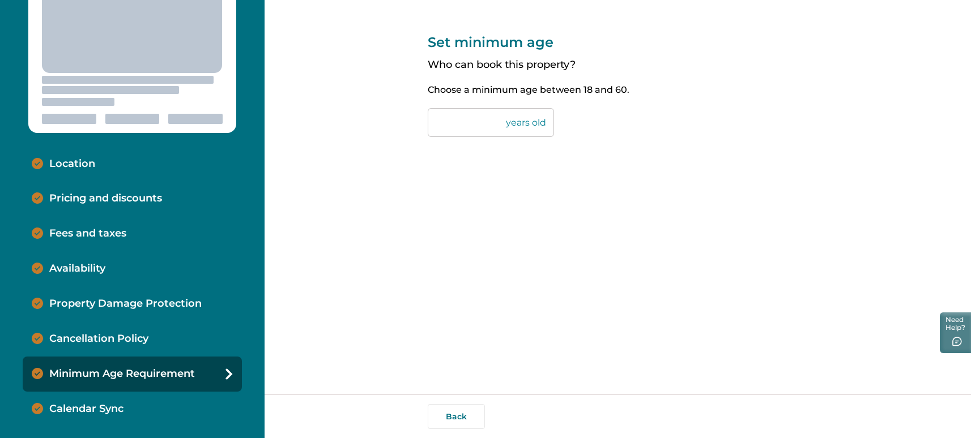
click at [108, 401] on div "Calendar Sync" at bounding box center [132, 409] width 219 height 35
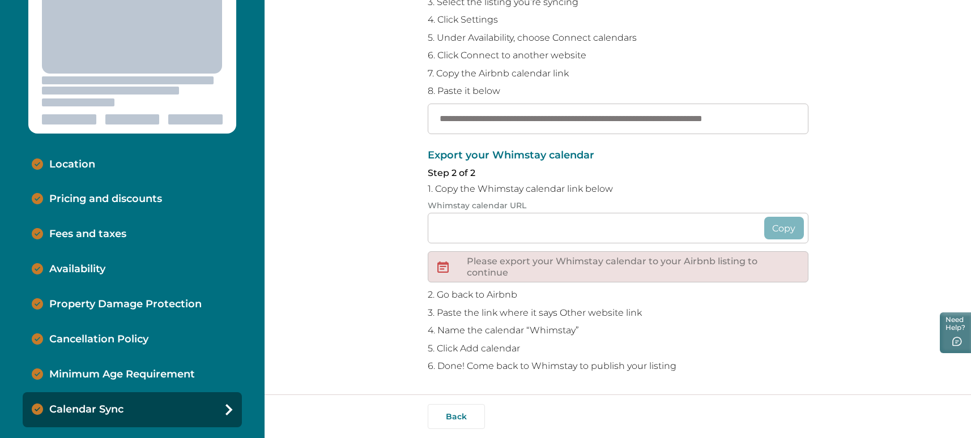
scroll to position [80, 0]
click at [162, 376] on p "Minimum Age Requirement" at bounding box center [122, 374] width 146 height 12
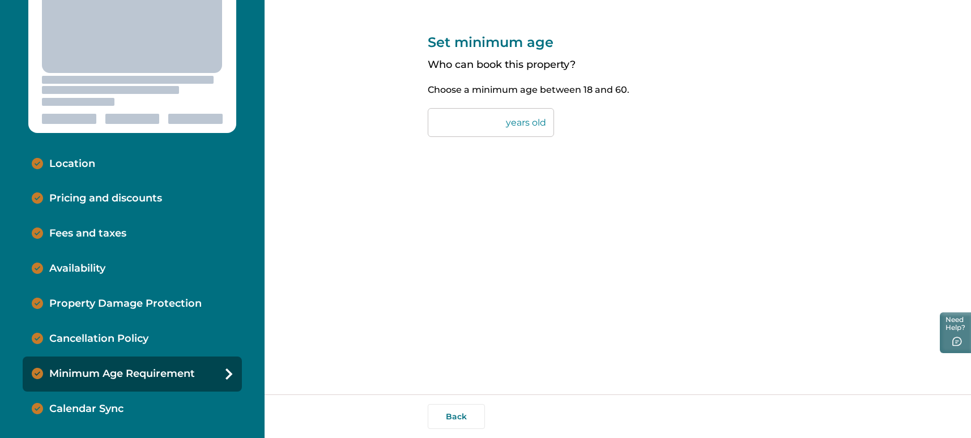
click at [161, 322] on div "Cancellation Policy" at bounding box center [132, 339] width 219 height 35
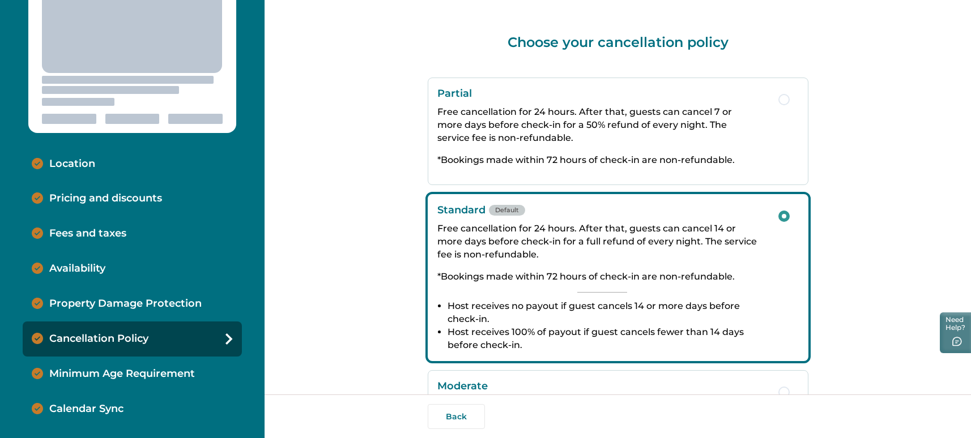
click at [169, 290] on div "Property Damage Protection" at bounding box center [132, 304] width 219 height 35
